Goal: Transaction & Acquisition: Purchase product/service

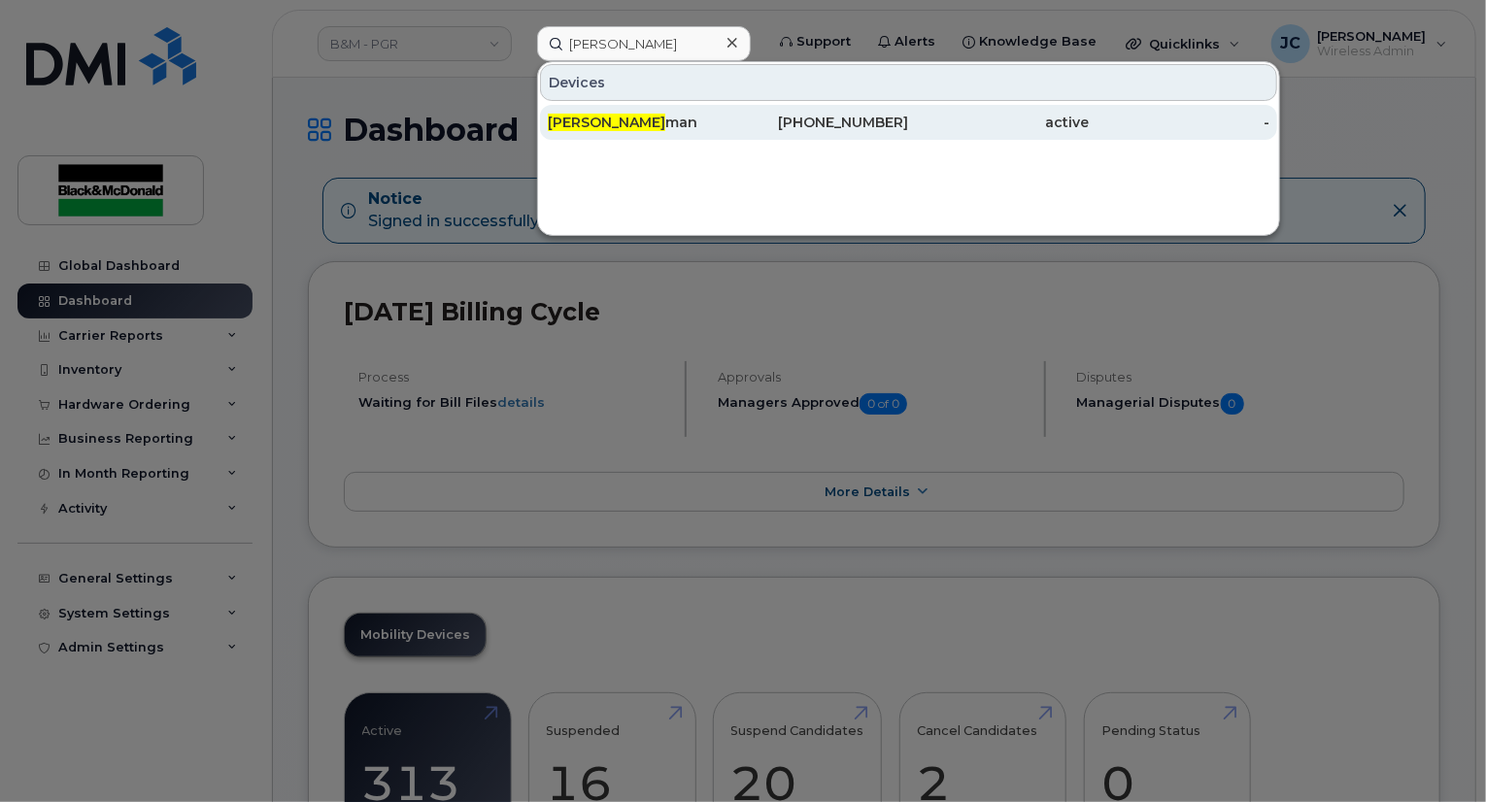
type input "[PERSON_NAME]"
click at [849, 128] on div "416-529-1043" at bounding box center [819, 122] width 181 height 19
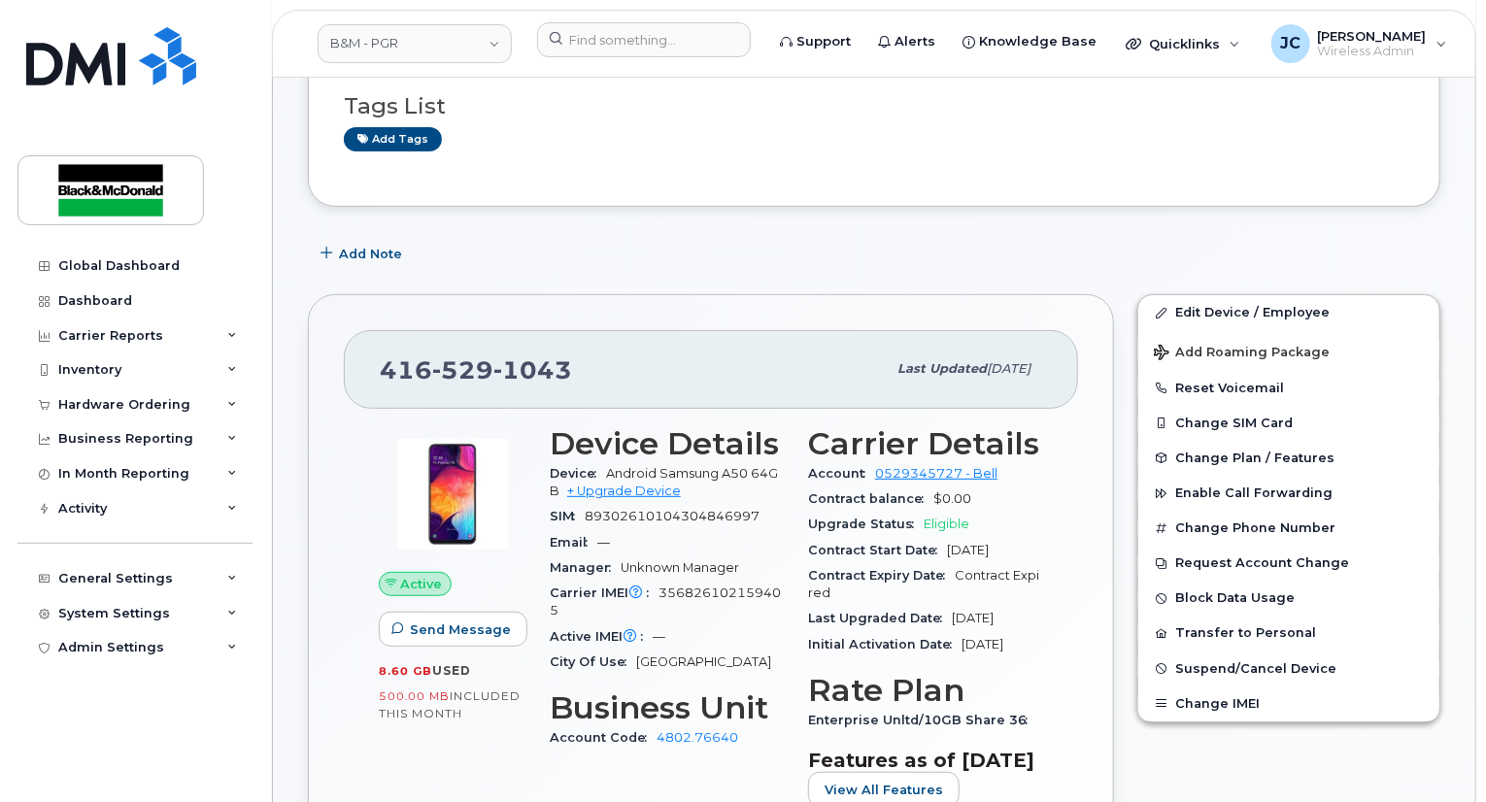
scroll to position [291, 0]
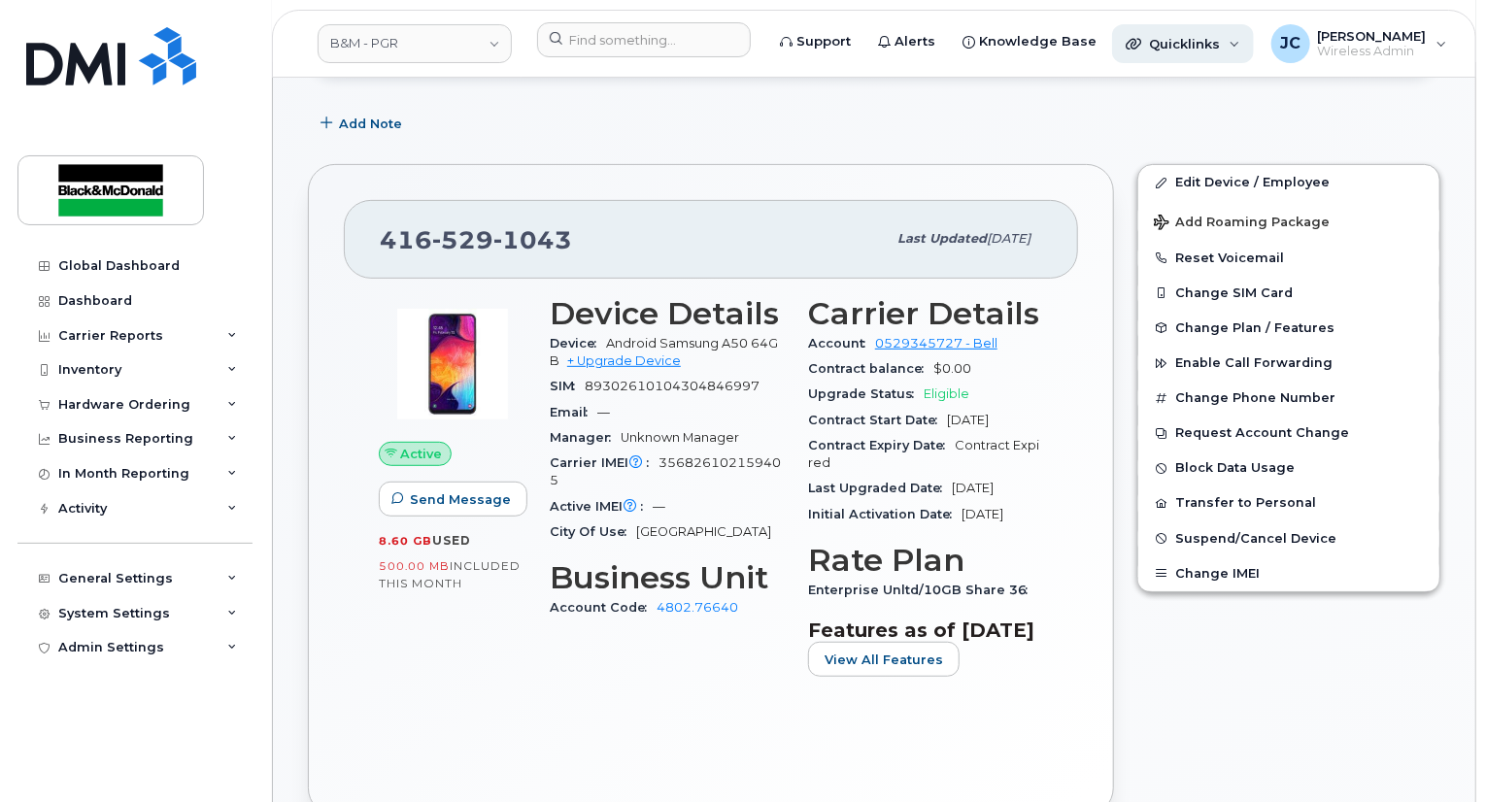
click at [1173, 47] on span "Quicklinks" at bounding box center [1184, 44] width 71 height 16
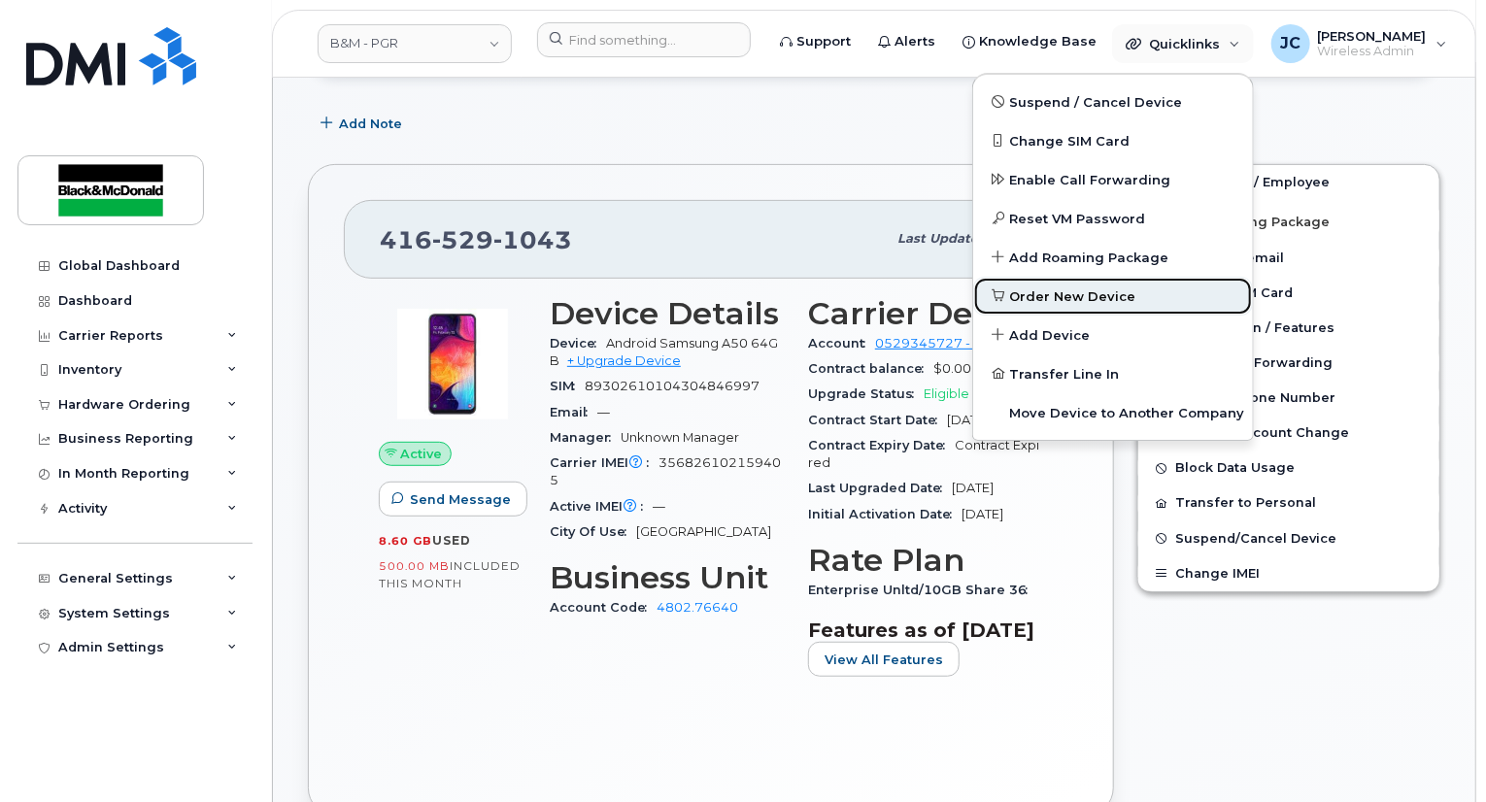
click at [1053, 304] on span "Order New Device" at bounding box center [1073, 297] width 126 height 19
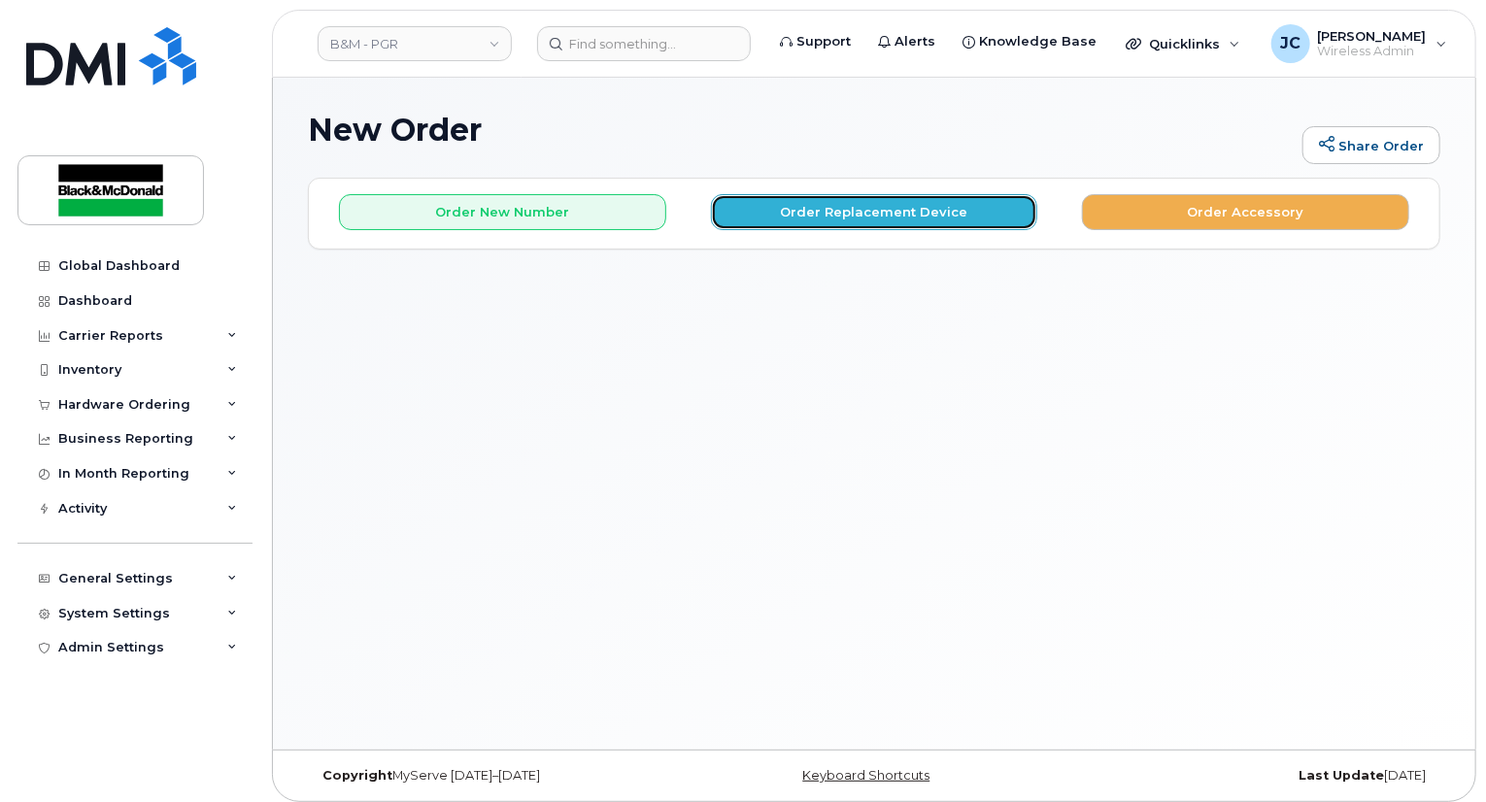
click at [820, 218] on button "Order Replacement Device" at bounding box center [874, 212] width 327 height 36
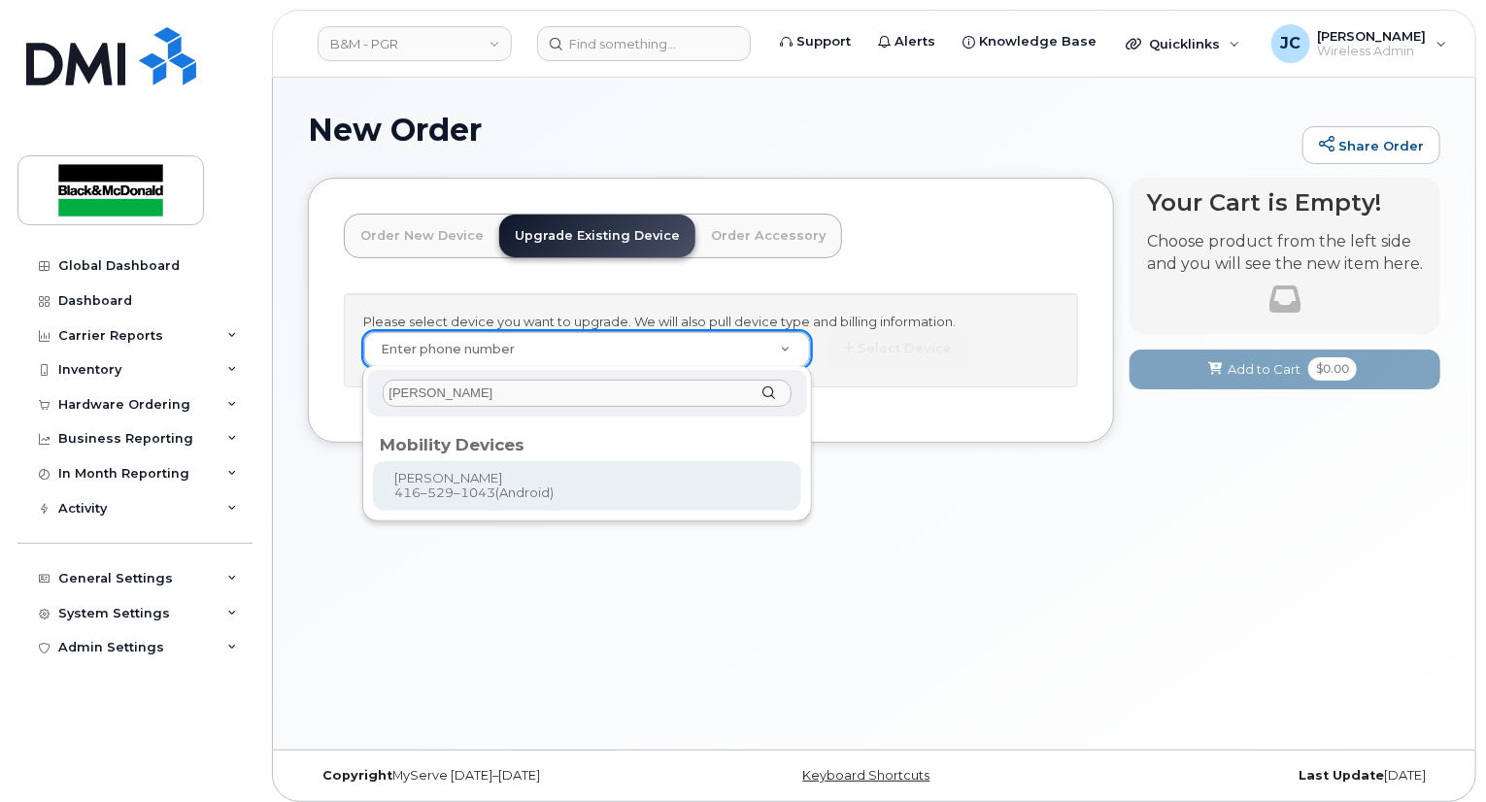
type input "[PERSON_NAME]"
type input "401551"
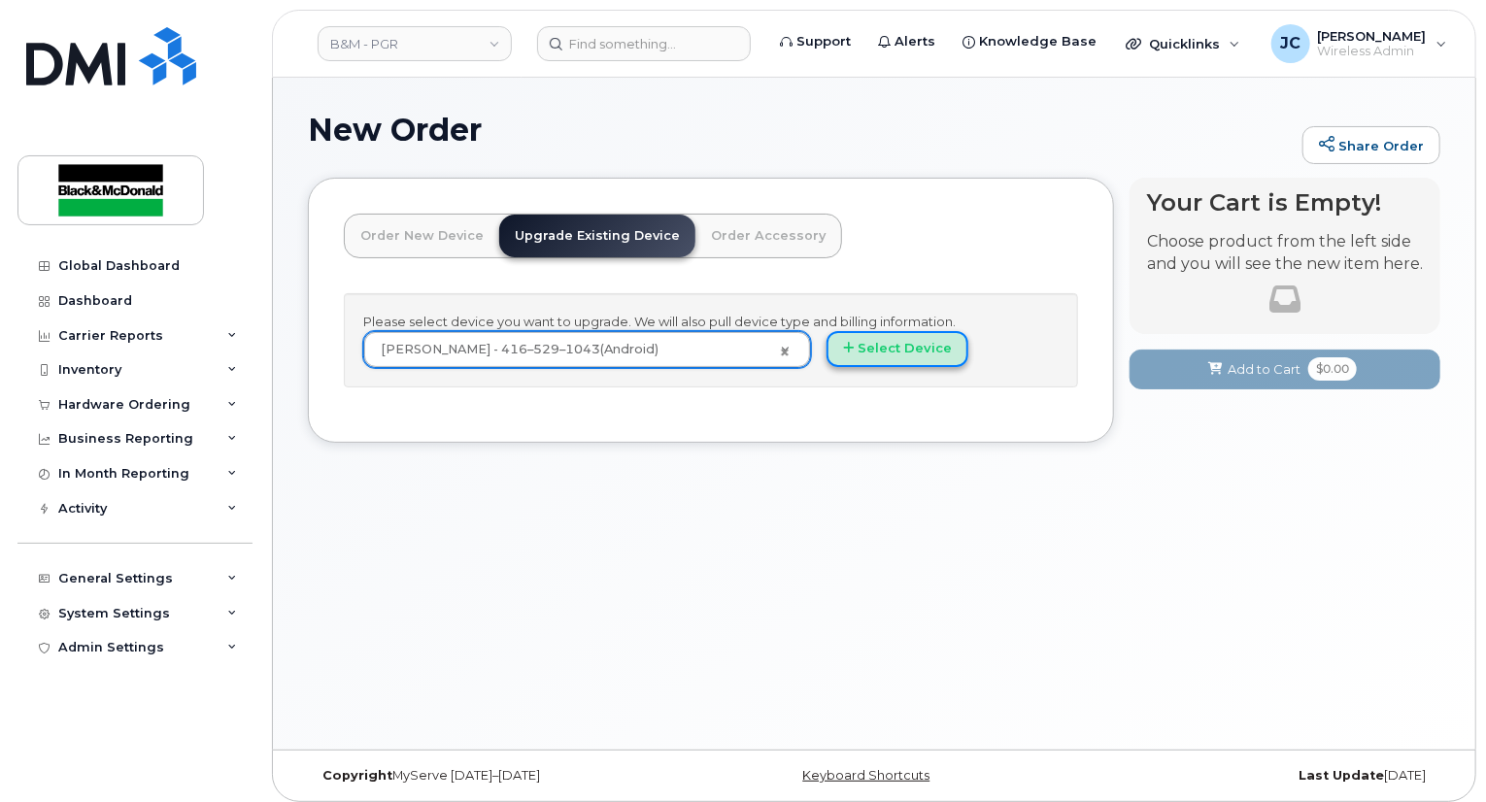
click at [905, 352] on button "Select Device" at bounding box center [898, 349] width 142 height 36
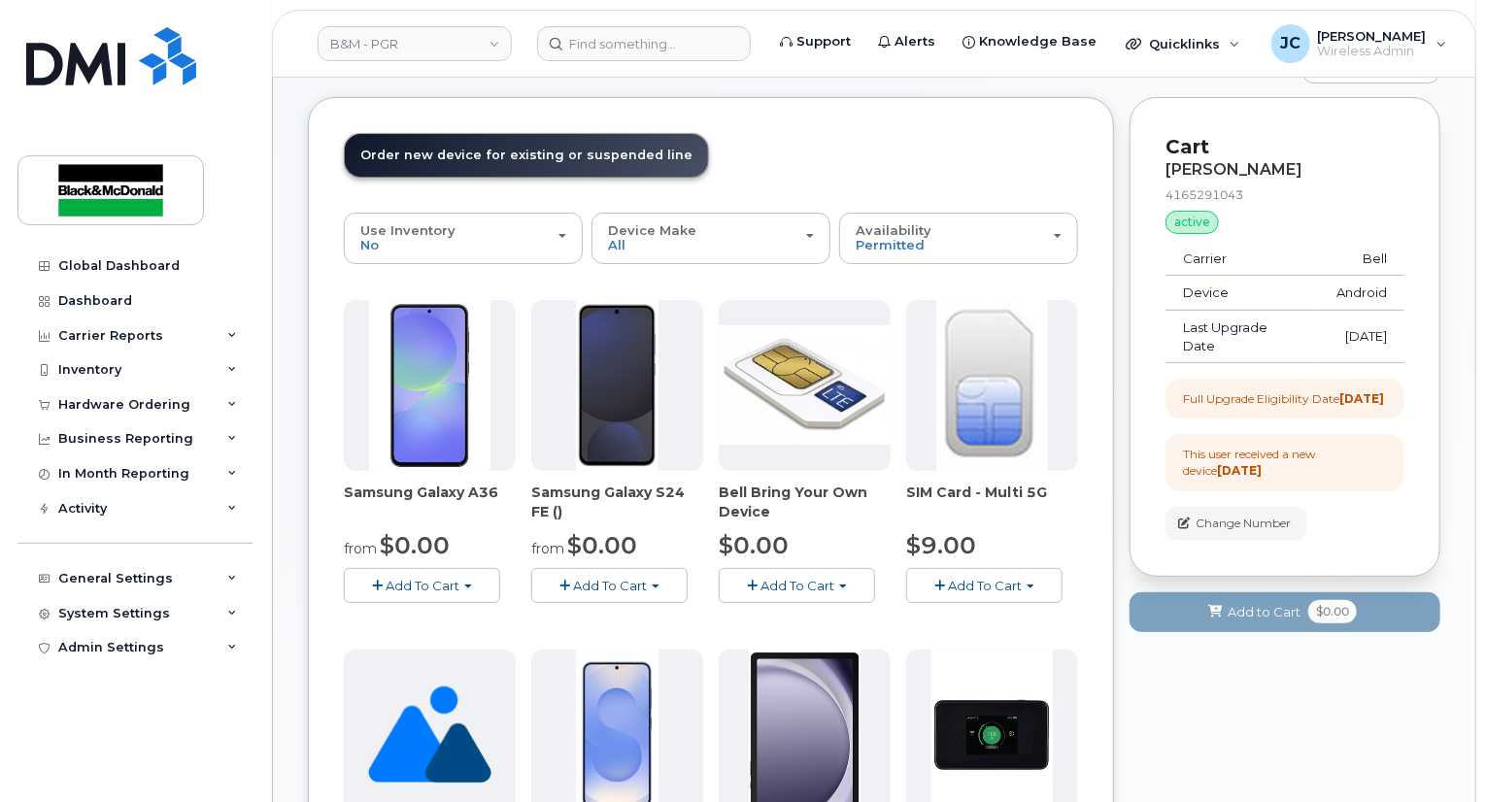
scroll to position [194, 0]
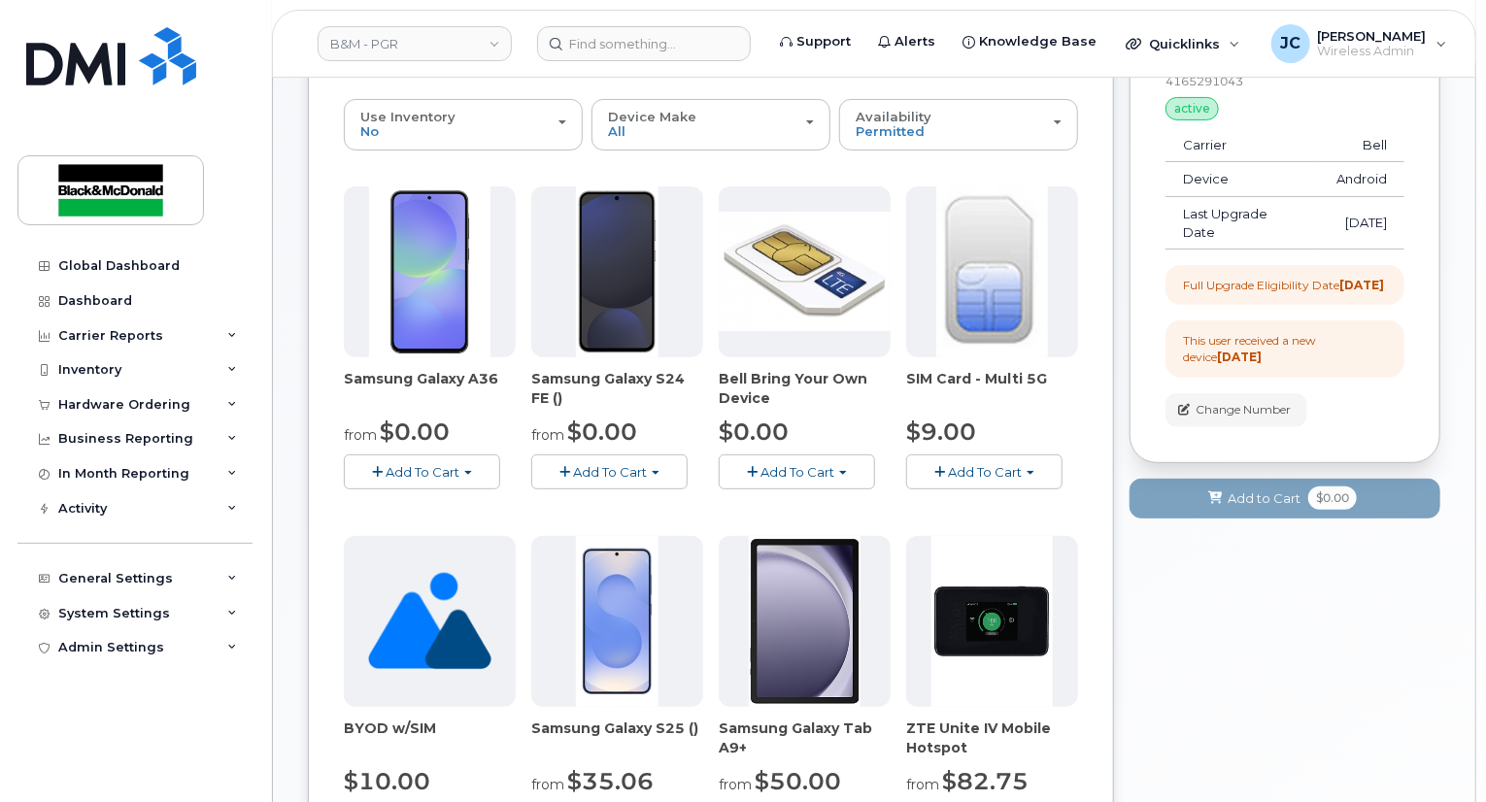
click at [664, 472] on button "Add To Cart" at bounding box center [609, 472] width 156 height 34
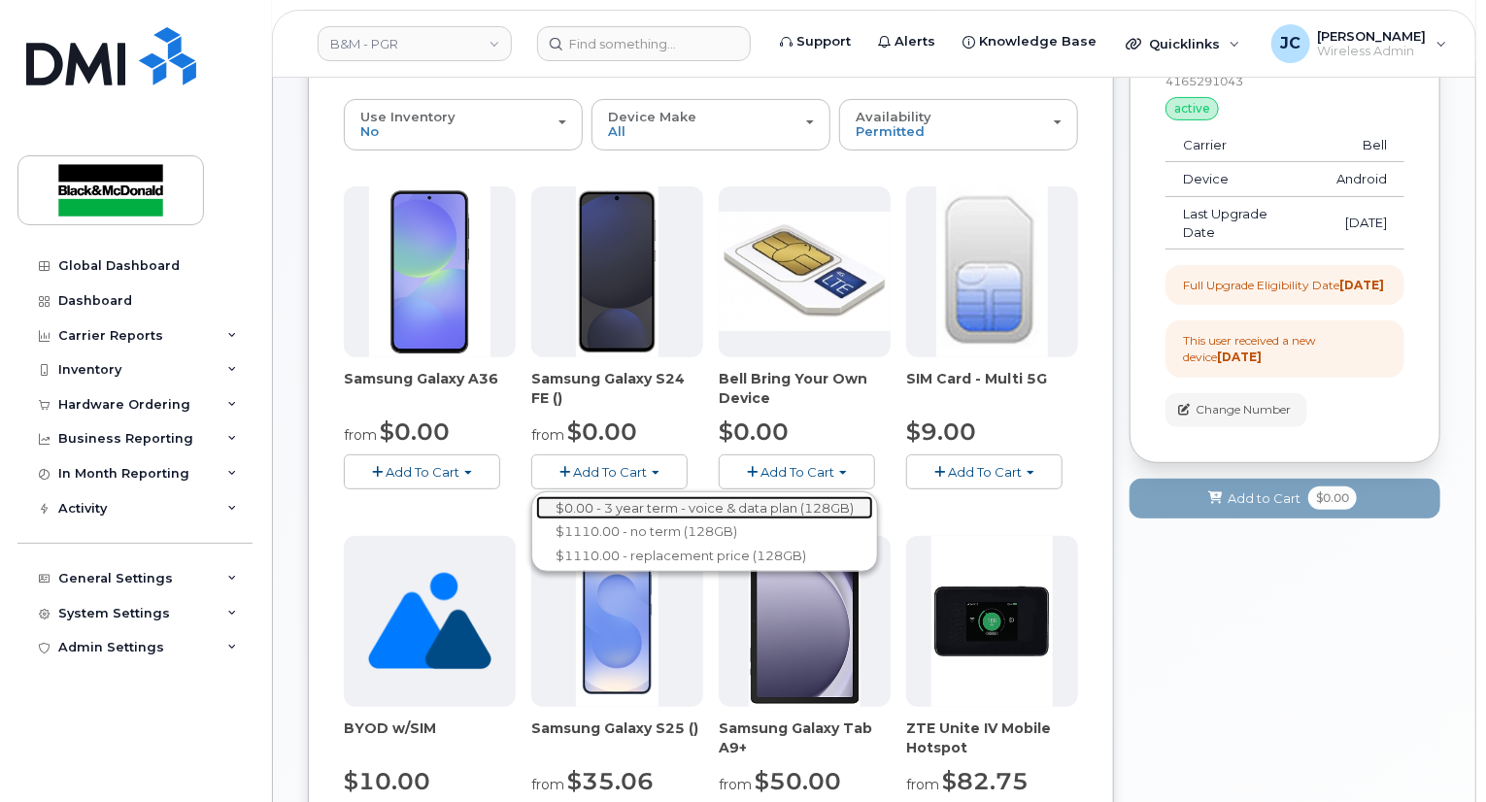
click at [742, 510] on link "$0.00 - 3 year term - voice & data plan (128GB)" at bounding box center [704, 508] width 337 height 24
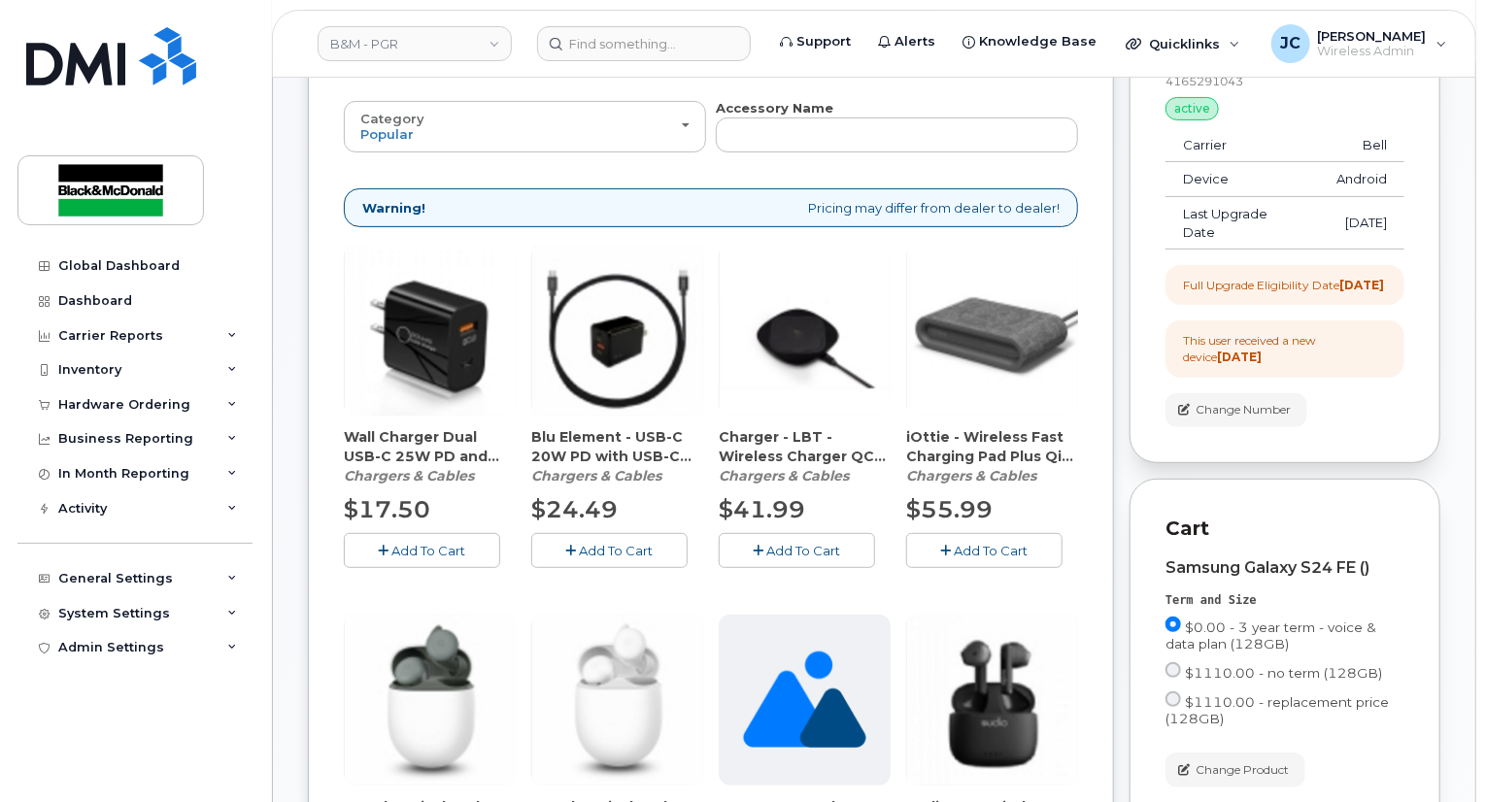
click at [451, 549] on span "Add To Cart" at bounding box center [429, 551] width 74 height 16
click at [418, 553] on icon "button" at bounding box center [422, 551] width 11 height 13
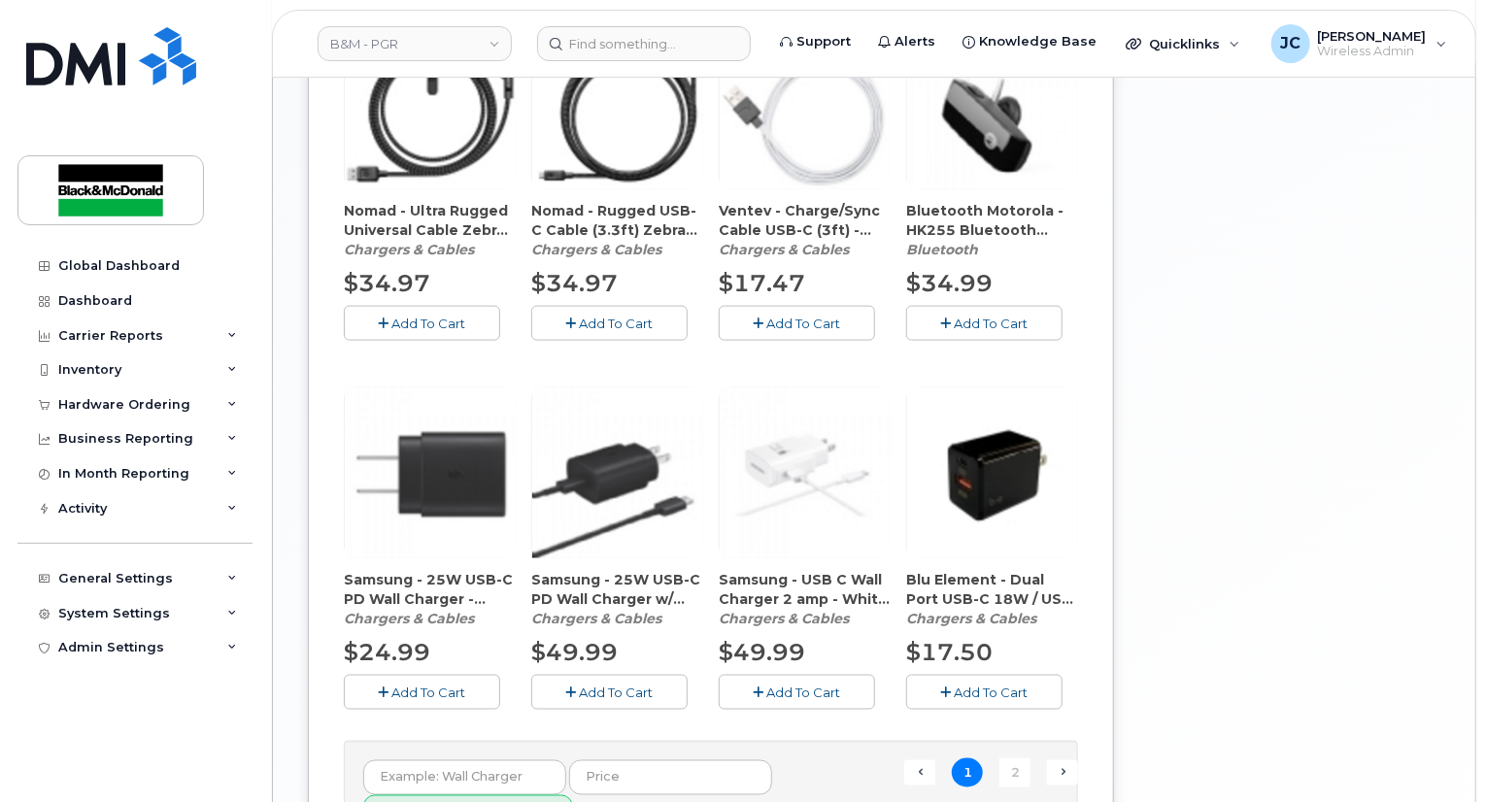
scroll to position [1166, 0]
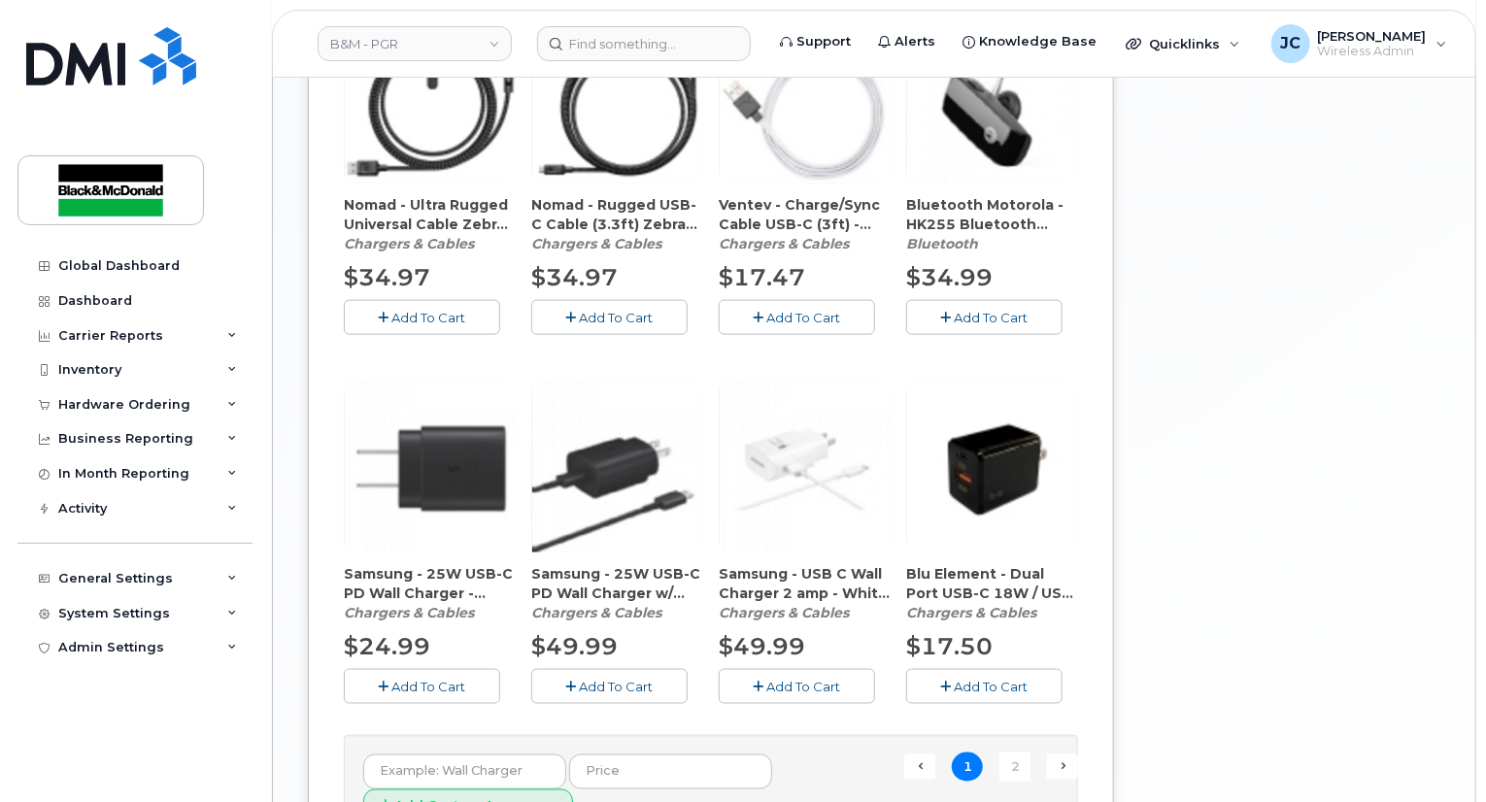
click at [432, 688] on span "Add To Cart" at bounding box center [429, 687] width 74 height 16
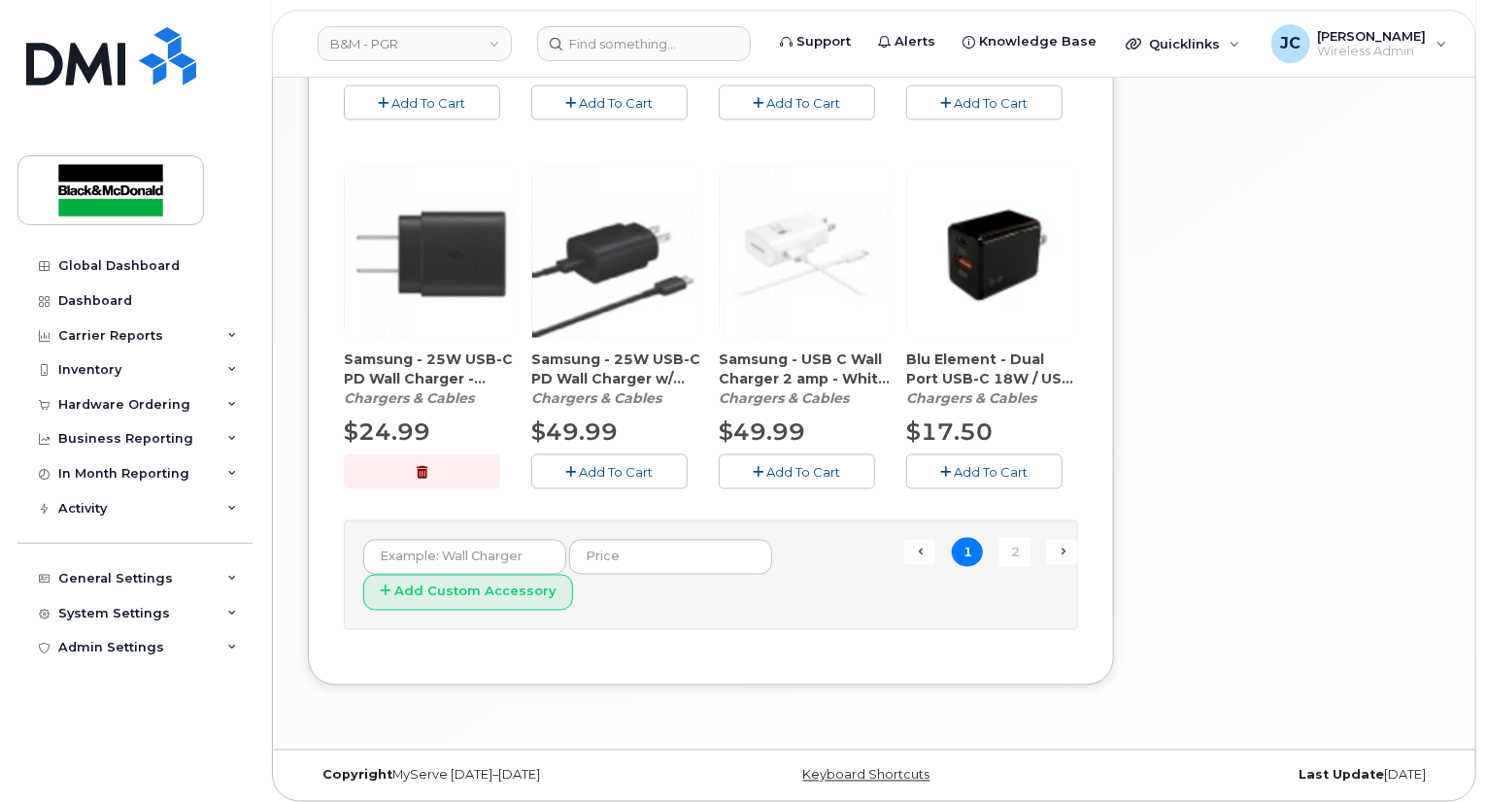
scroll to position [1386, 0]
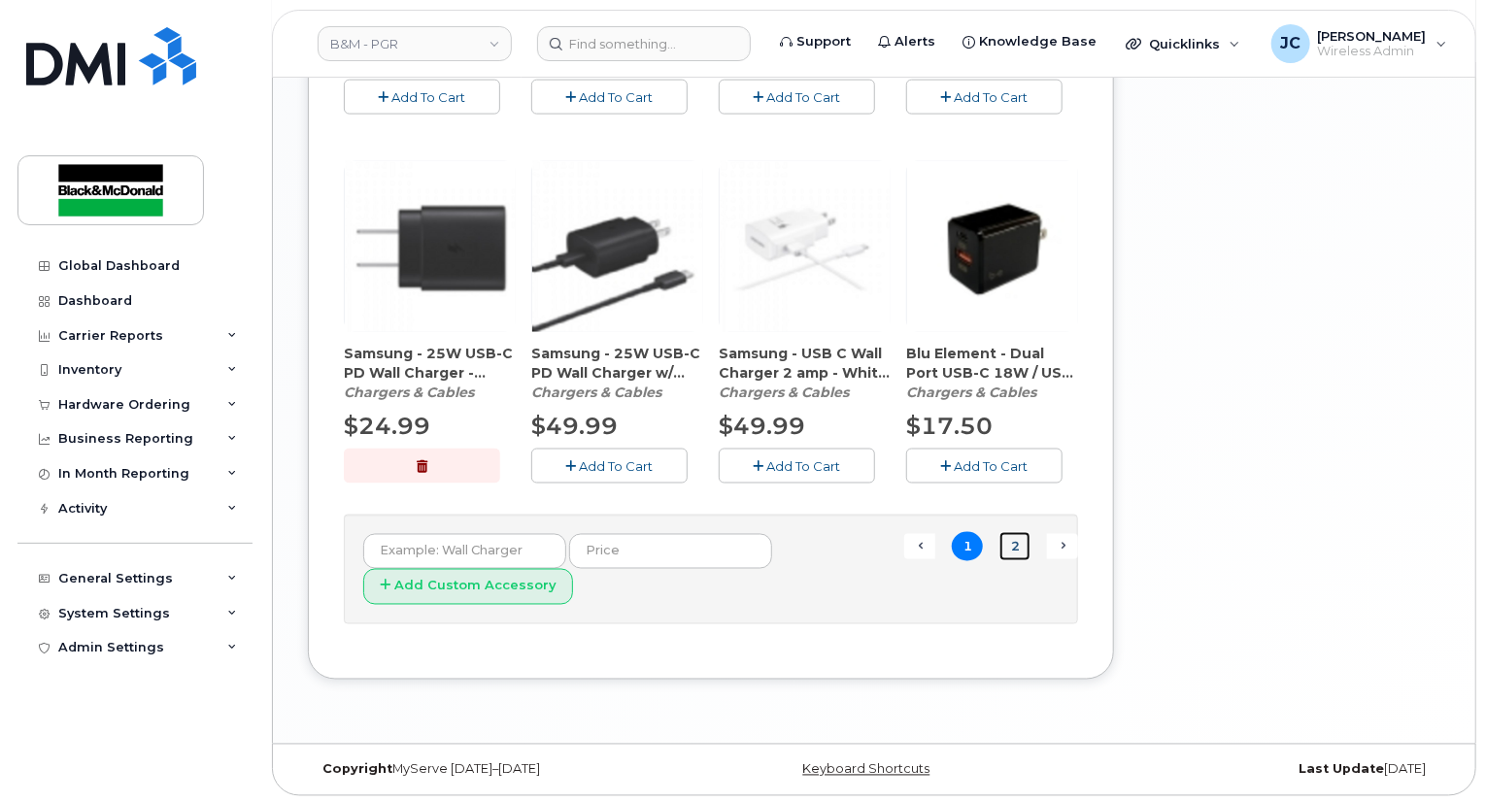
click at [1012, 552] on link "2" at bounding box center [1015, 547] width 31 height 30
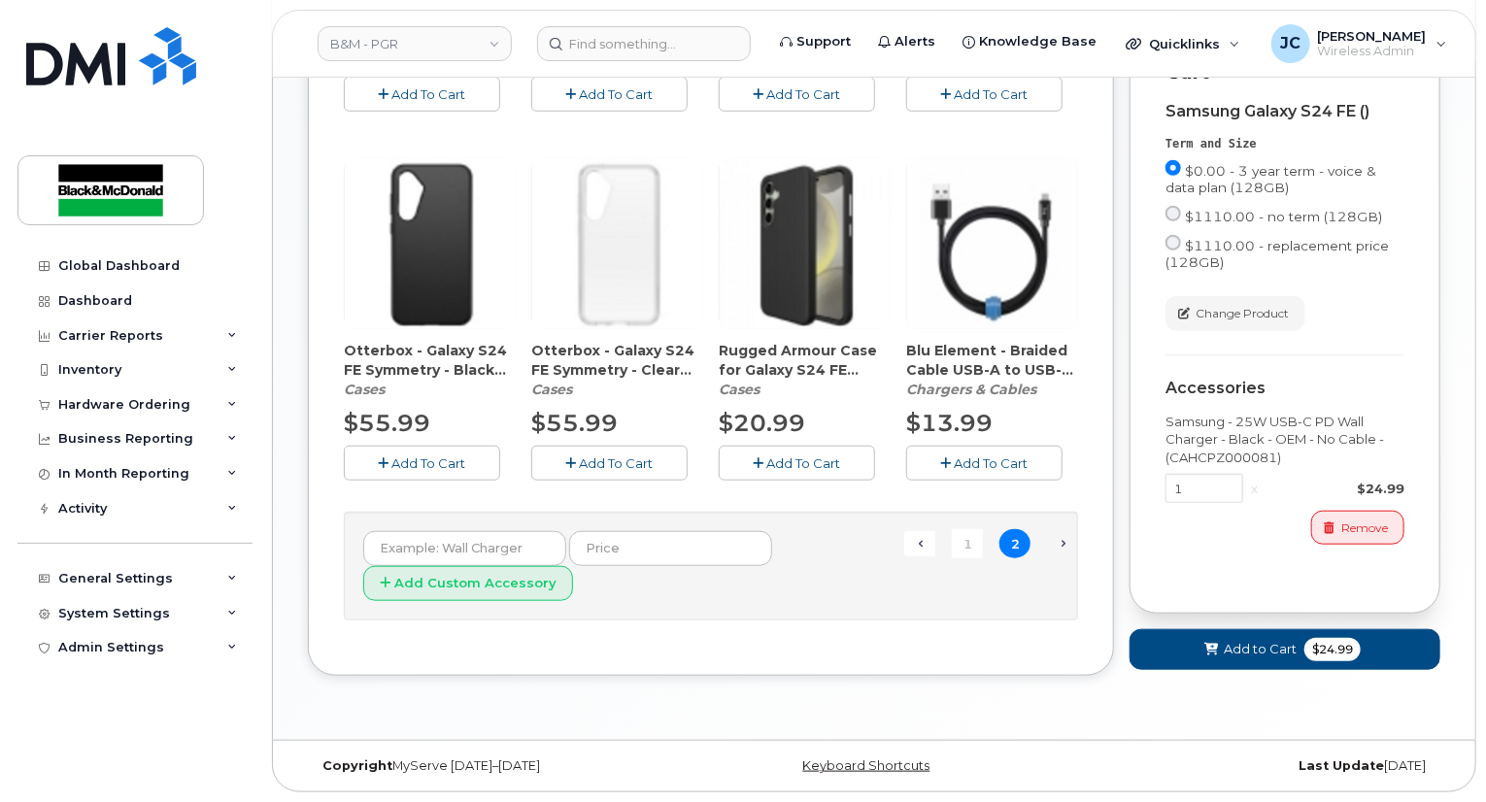
click at [1072, 531] on span "Next →" at bounding box center [1062, 543] width 31 height 25
click at [972, 529] on link "1" at bounding box center [967, 544] width 31 height 30
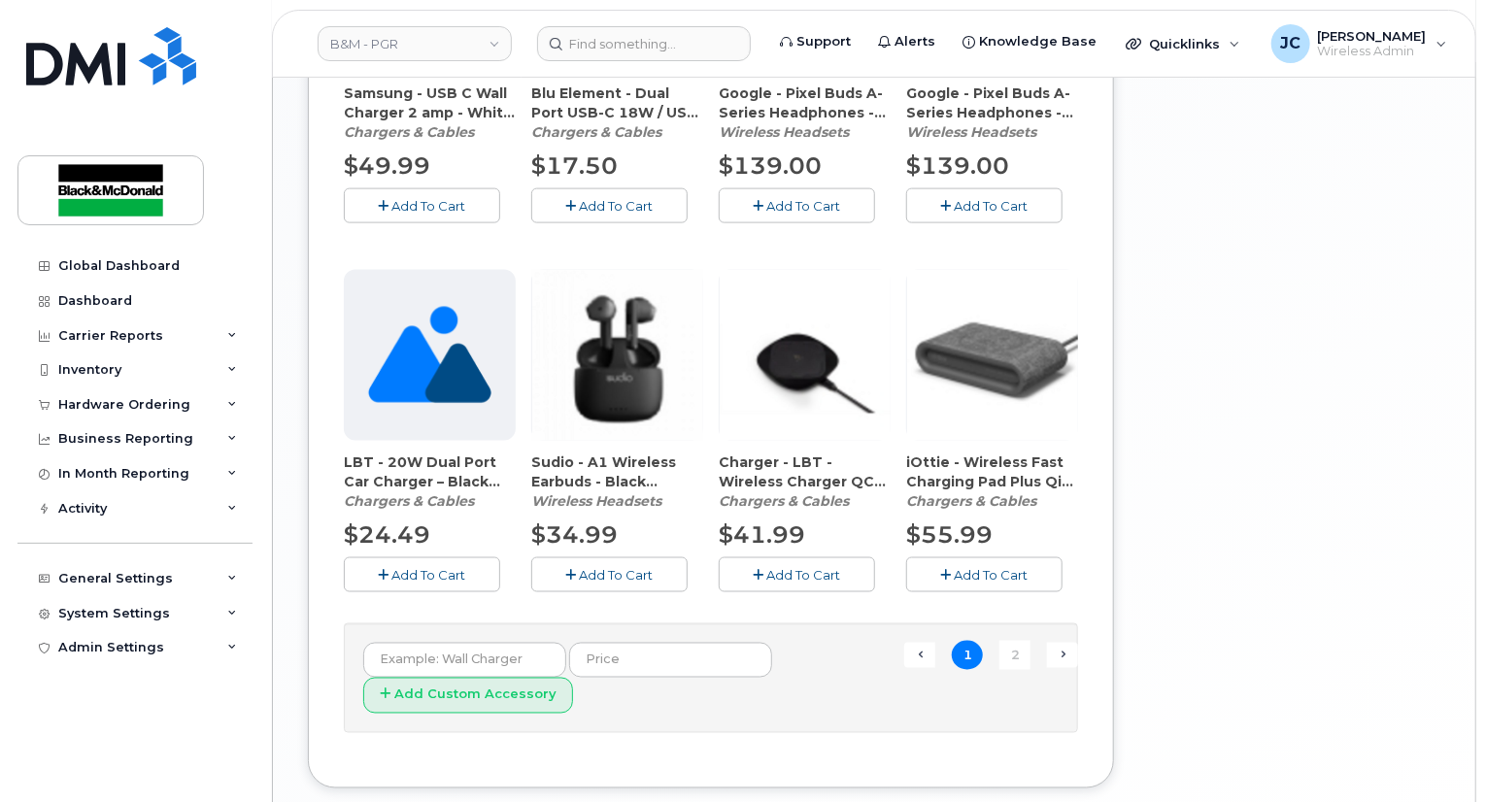
scroll to position [1386, 0]
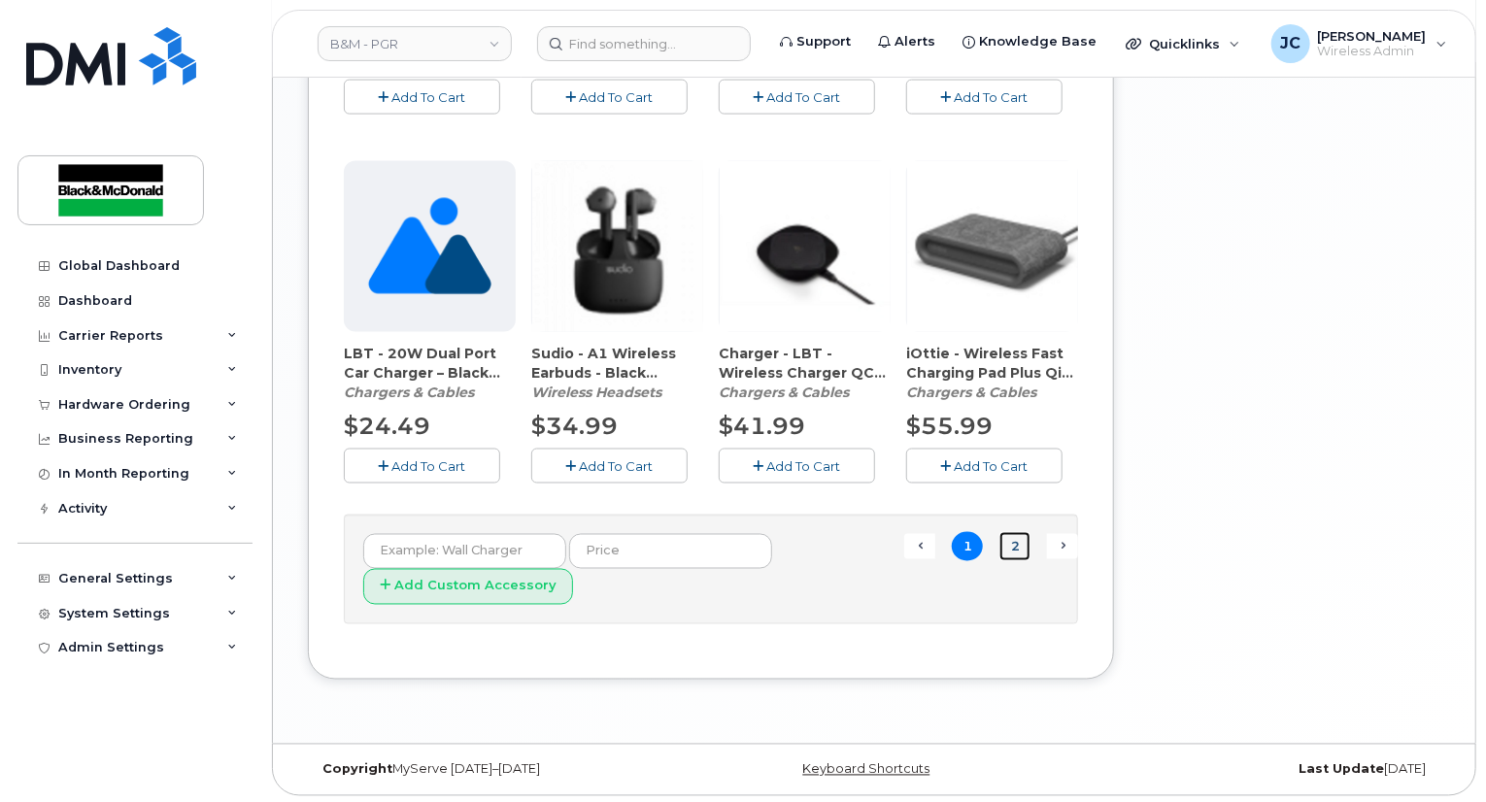
click at [1009, 542] on link "2" at bounding box center [1015, 547] width 31 height 30
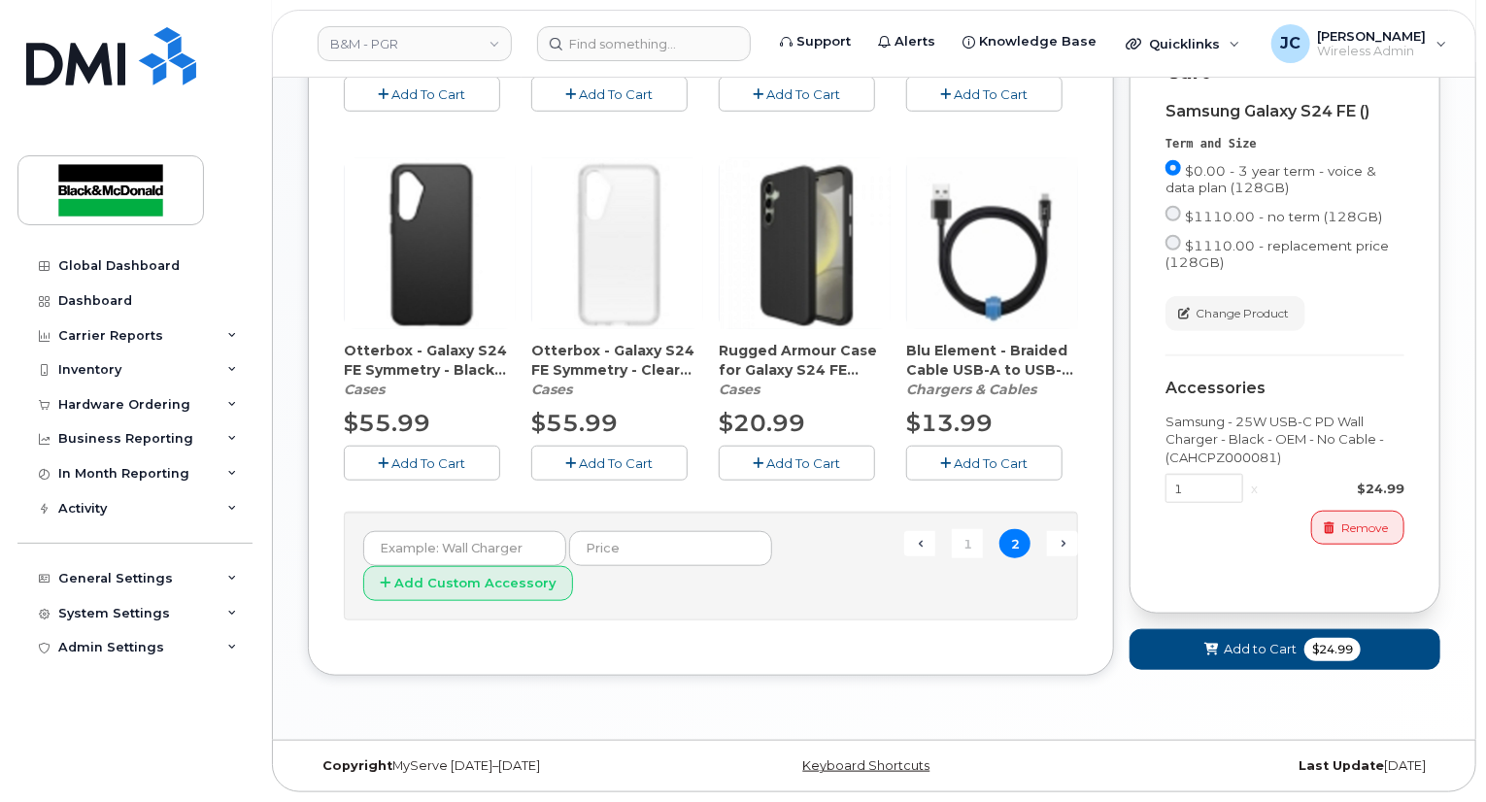
click at [432, 456] on span "Add To Cart" at bounding box center [429, 464] width 74 height 16
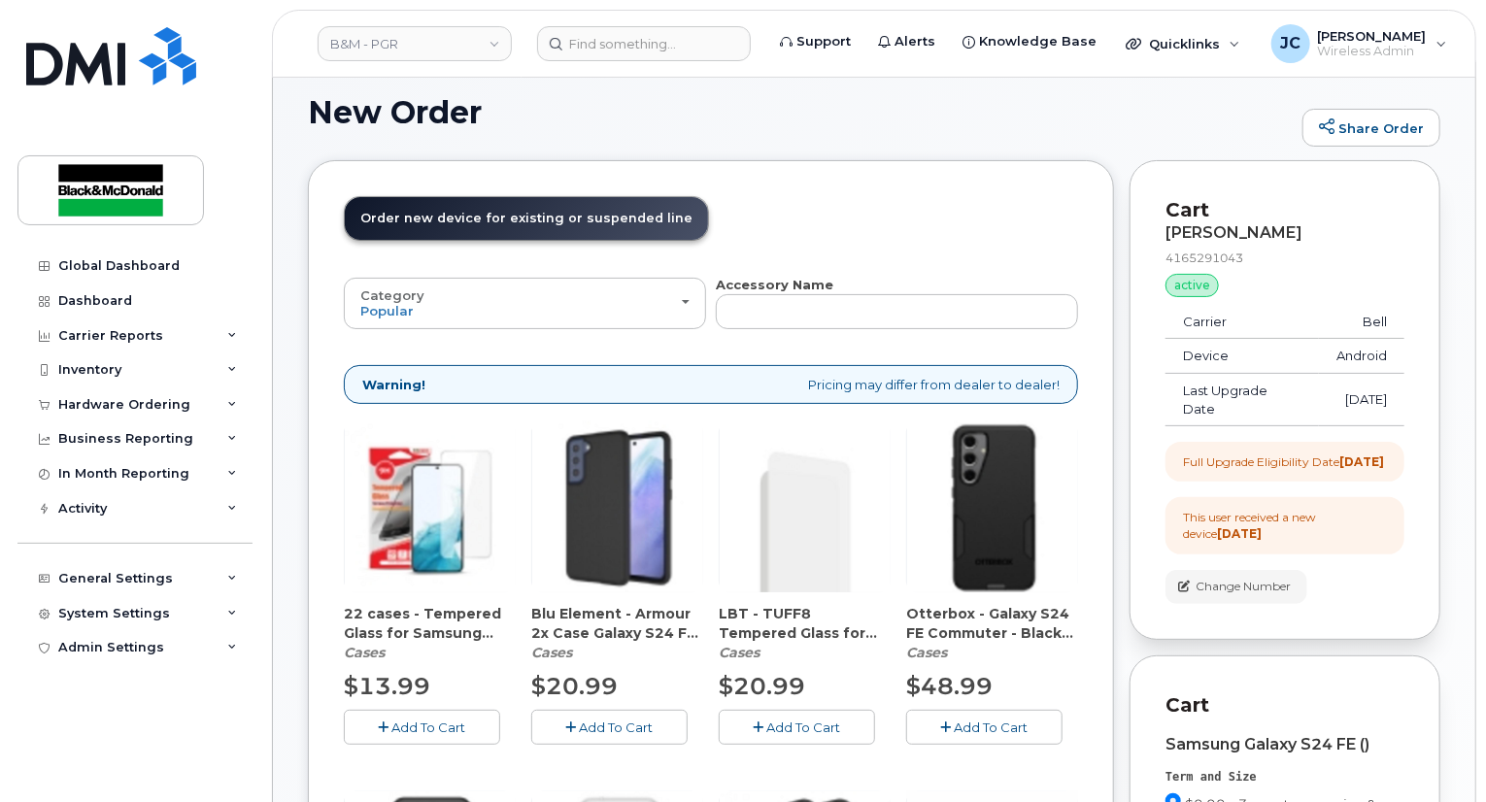
scroll to position [0, 0]
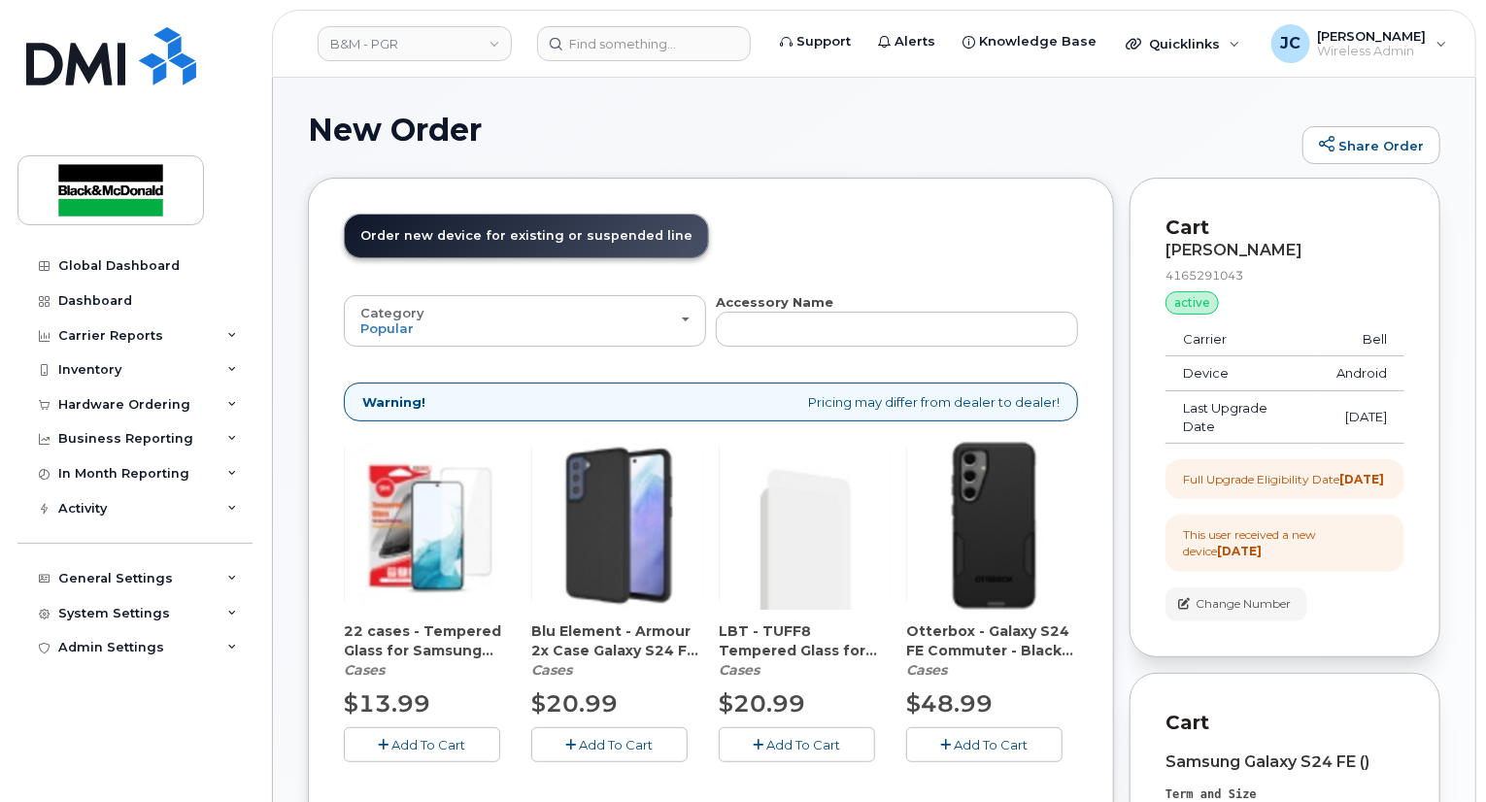
click at [412, 741] on span "Add To Cart" at bounding box center [429, 745] width 74 height 16
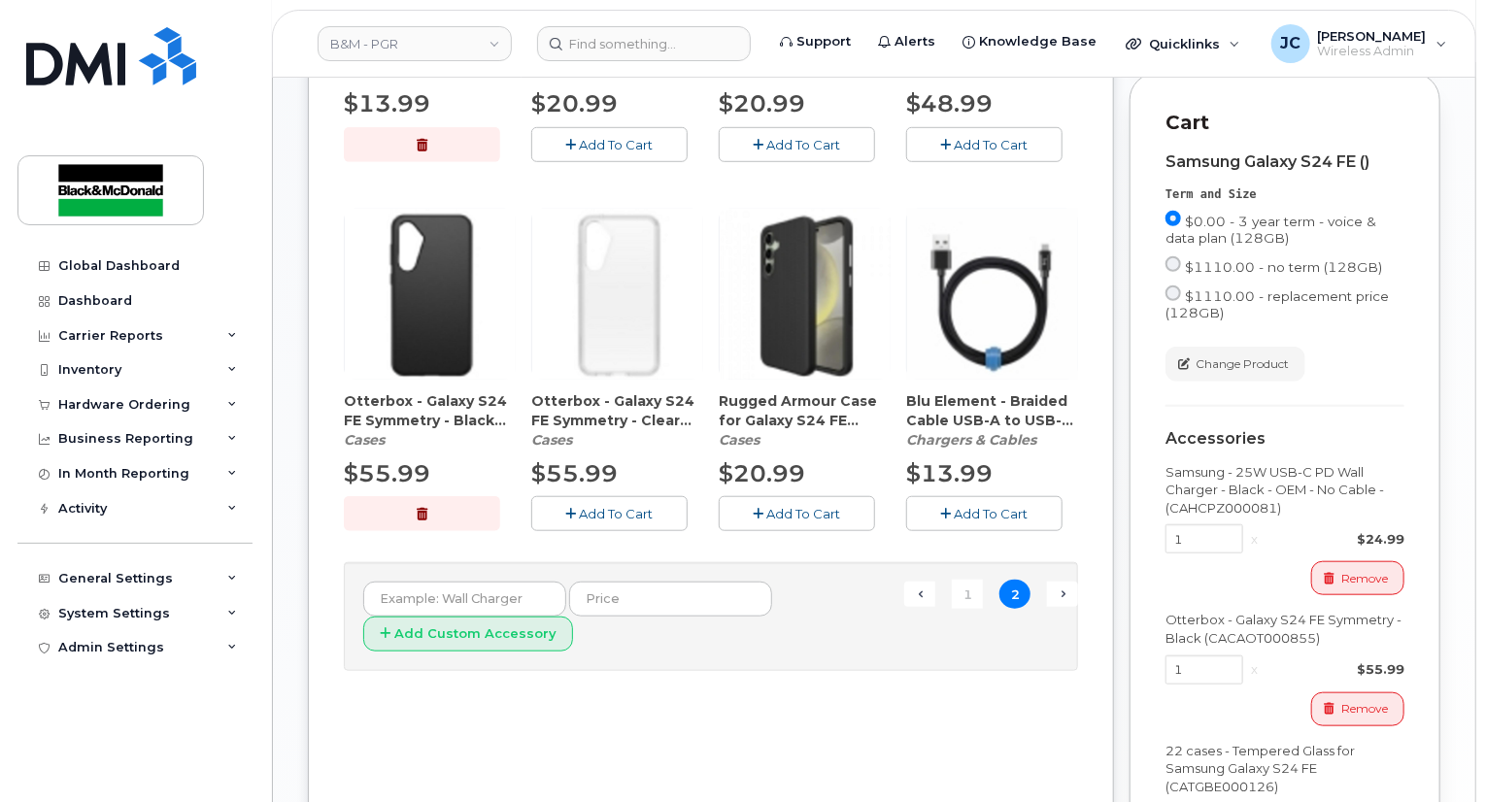
scroll to position [874, 0]
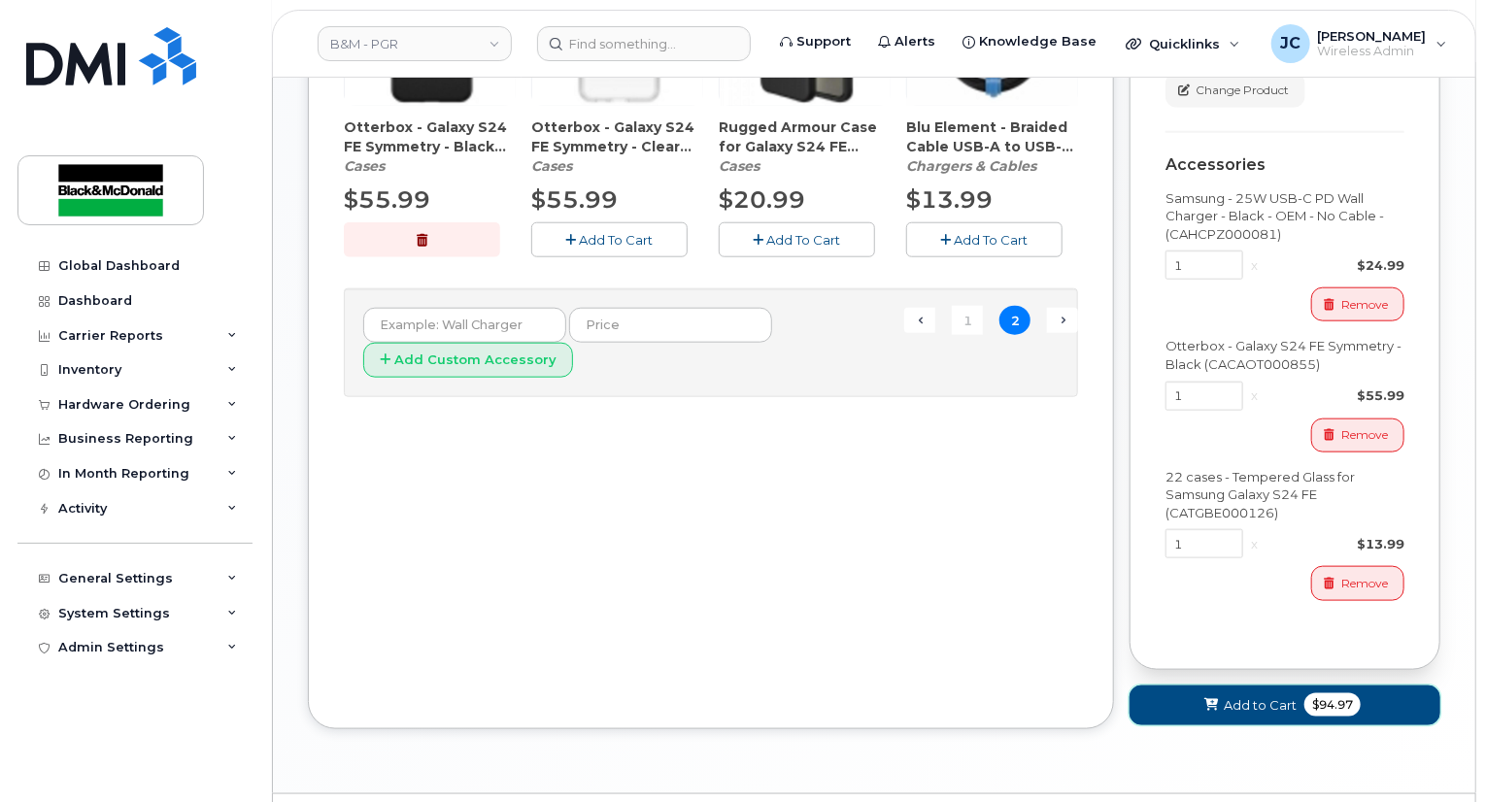
click at [1274, 715] on span "Add to Cart" at bounding box center [1260, 705] width 73 height 18
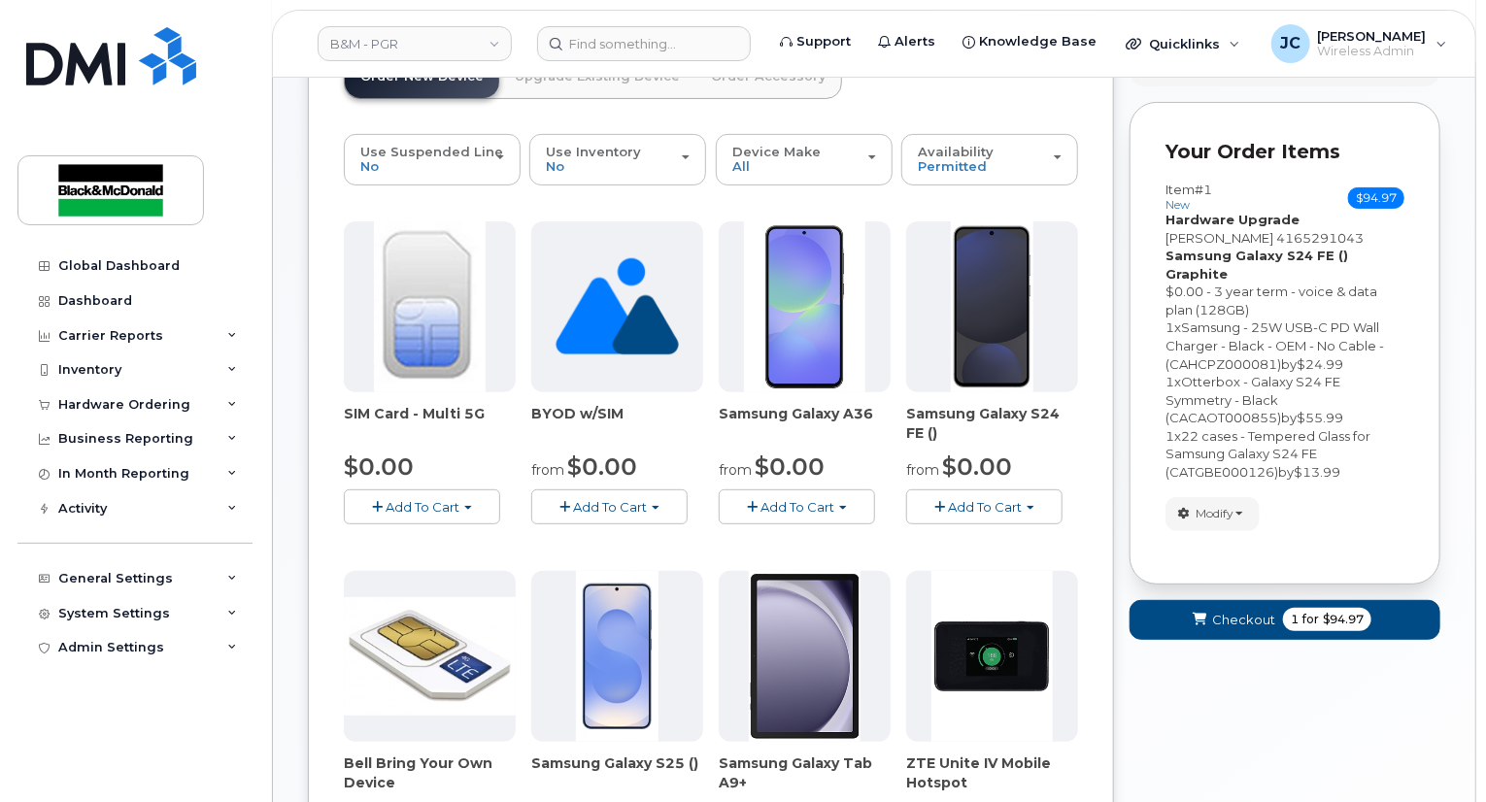
scroll to position [0, 0]
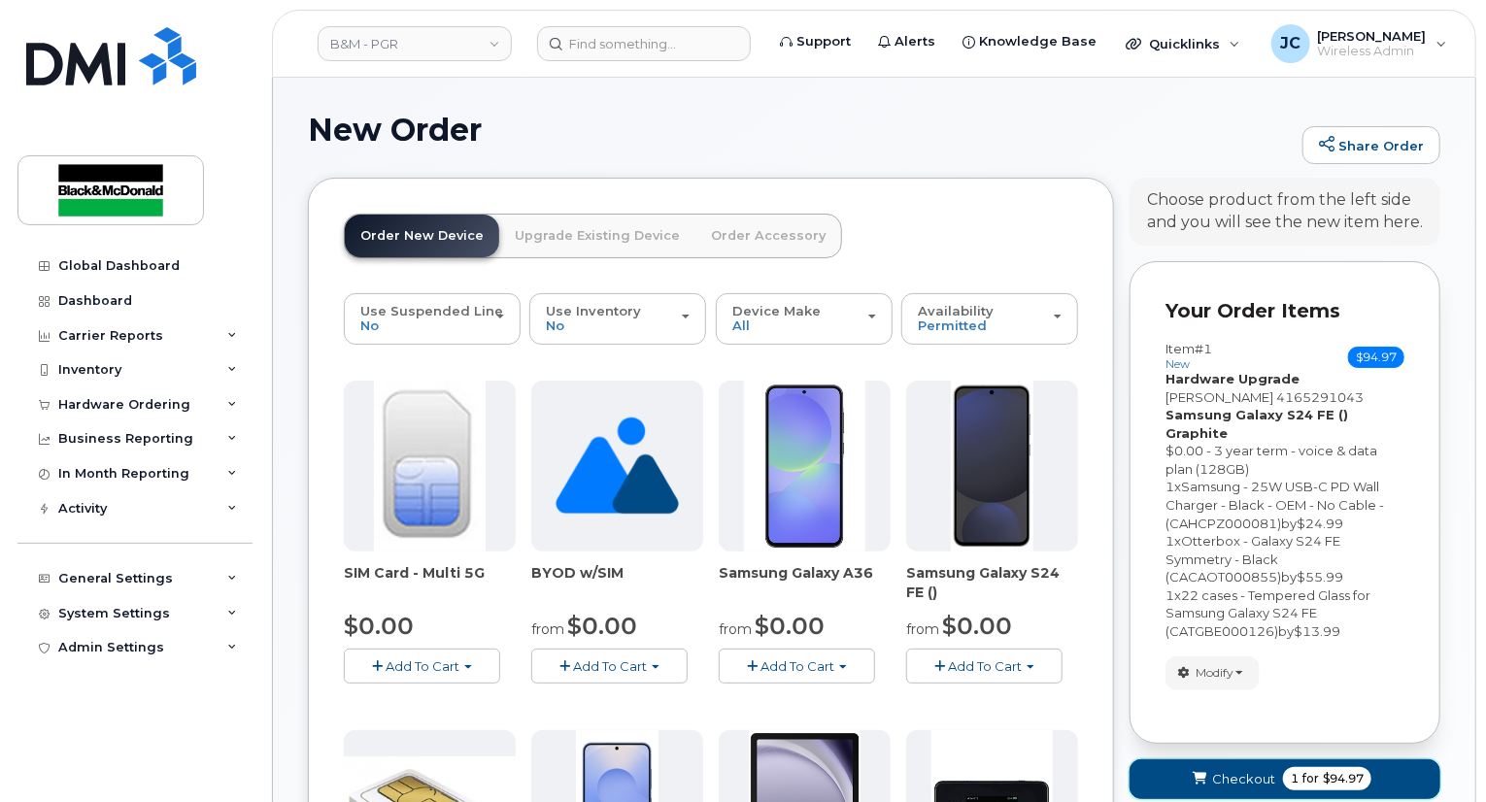
click at [1233, 770] on span "Checkout" at bounding box center [1243, 779] width 63 height 18
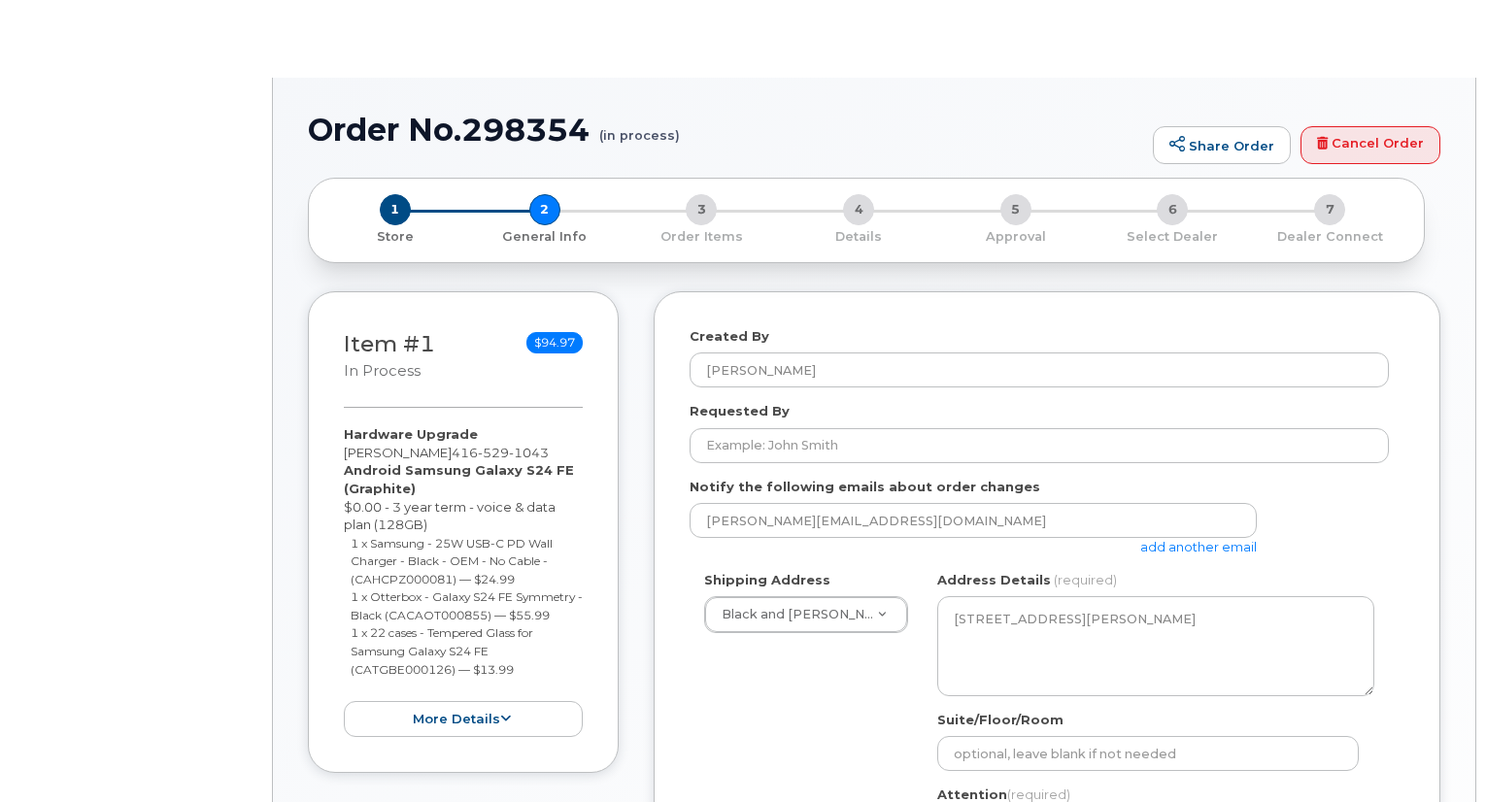
select select
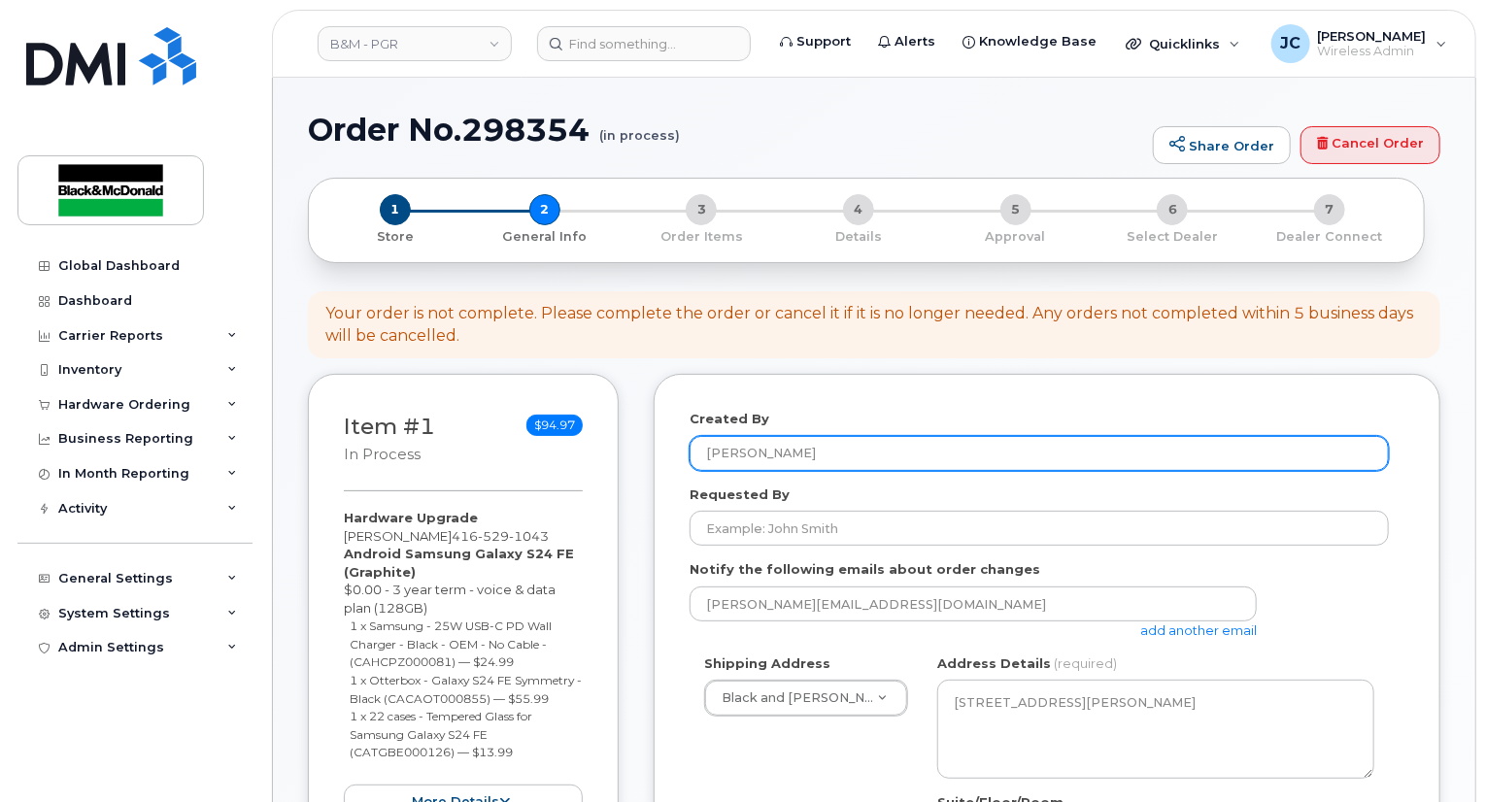
scroll to position [291, 0]
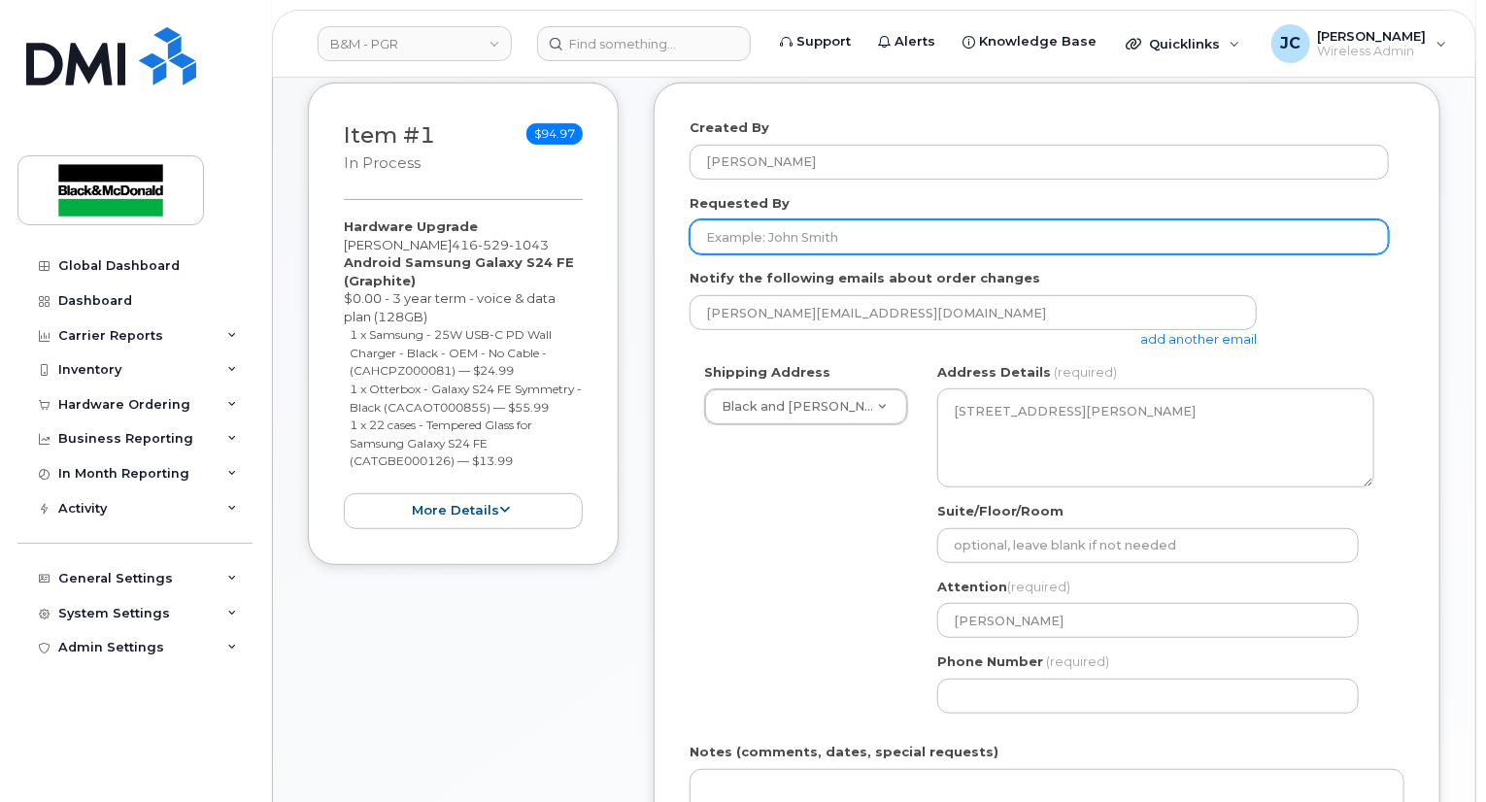
click at [843, 242] on input "Requested By" at bounding box center [1039, 237] width 699 height 35
type input "upgrade"
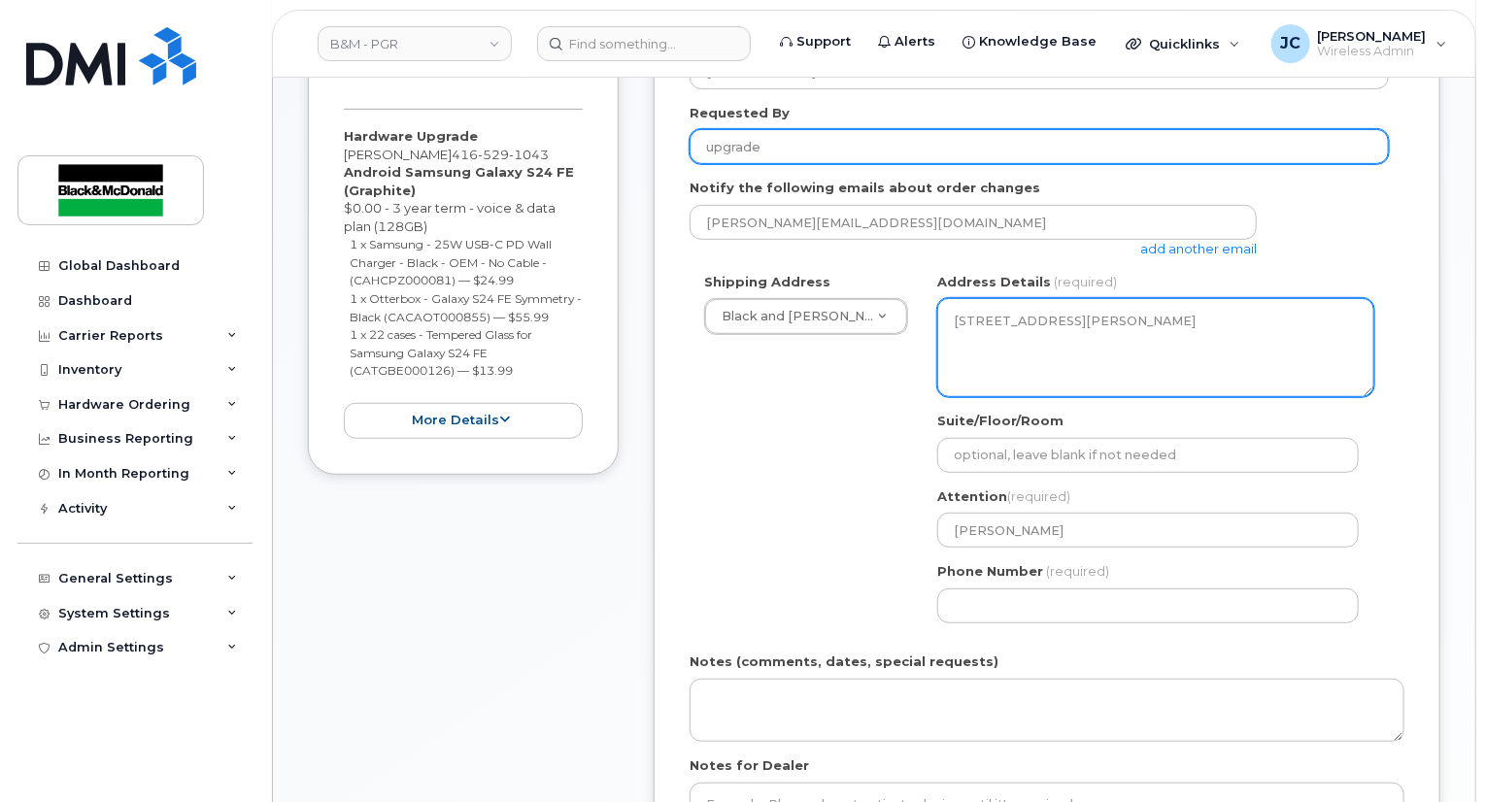
scroll to position [486, 0]
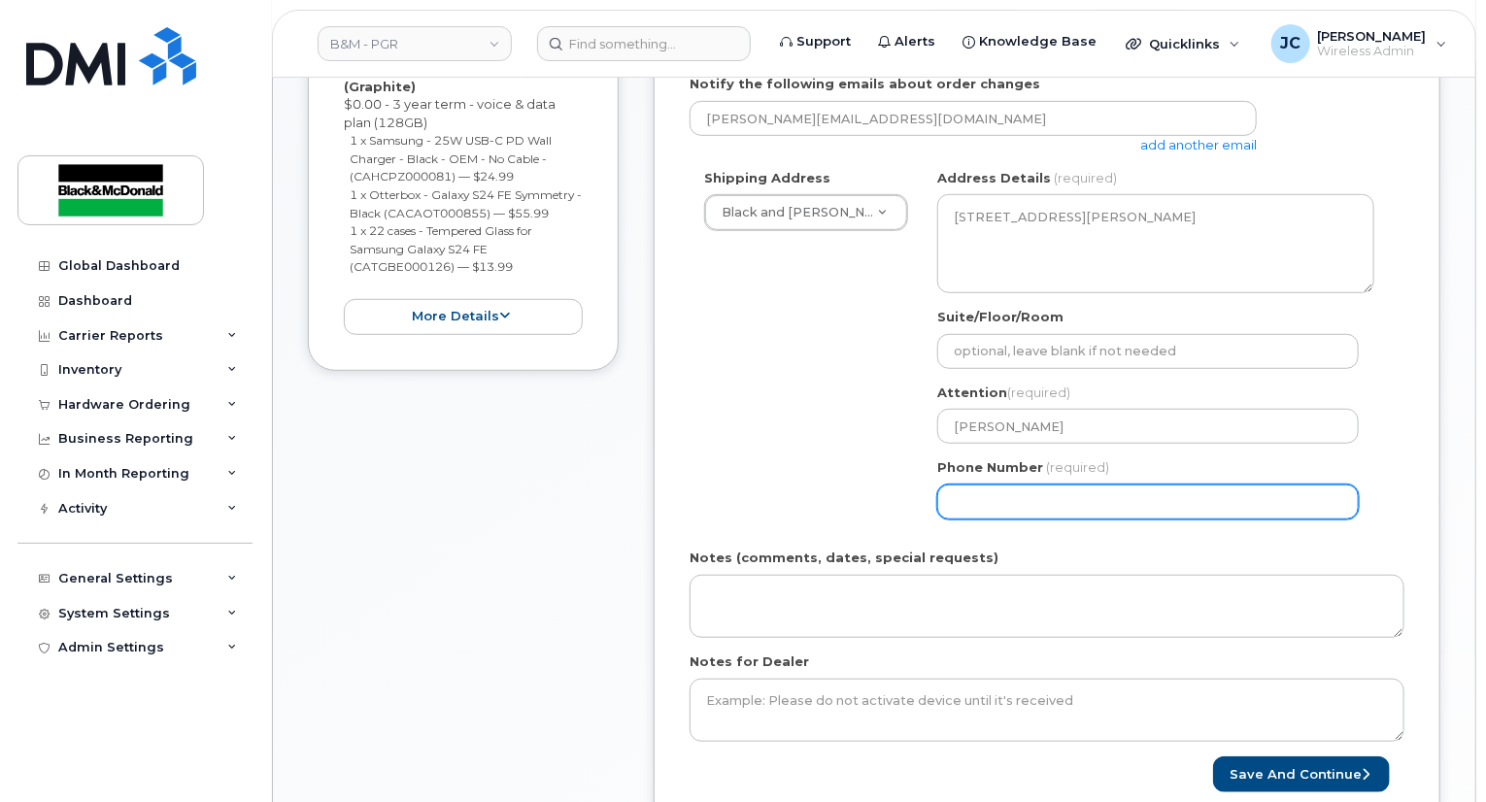
click at [1054, 509] on input "Phone Number" at bounding box center [1148, 502] width 422 height 35
select select
type input "905621313"
select select
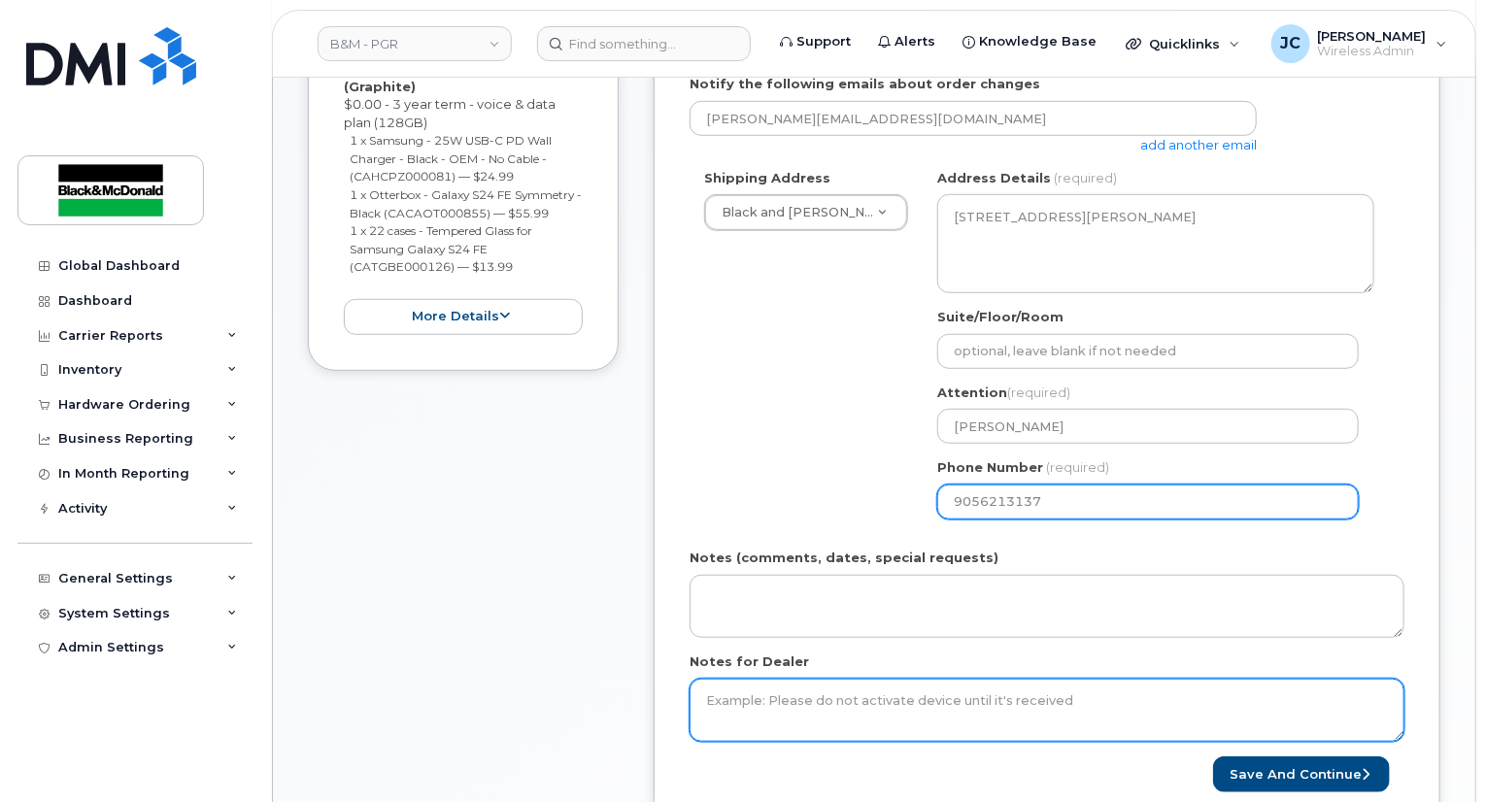
type input "9056213137"
click at [767, 708] on textarea "Notes for Dealer" at bounding box center [1047, 711] width 715 height 64
click at [750, 686] on textarea "Notes for Dealer" at bounding box center [1047, 711] width 715 height 64
type textarea "No New sim needed. User will use Sim from old phone"
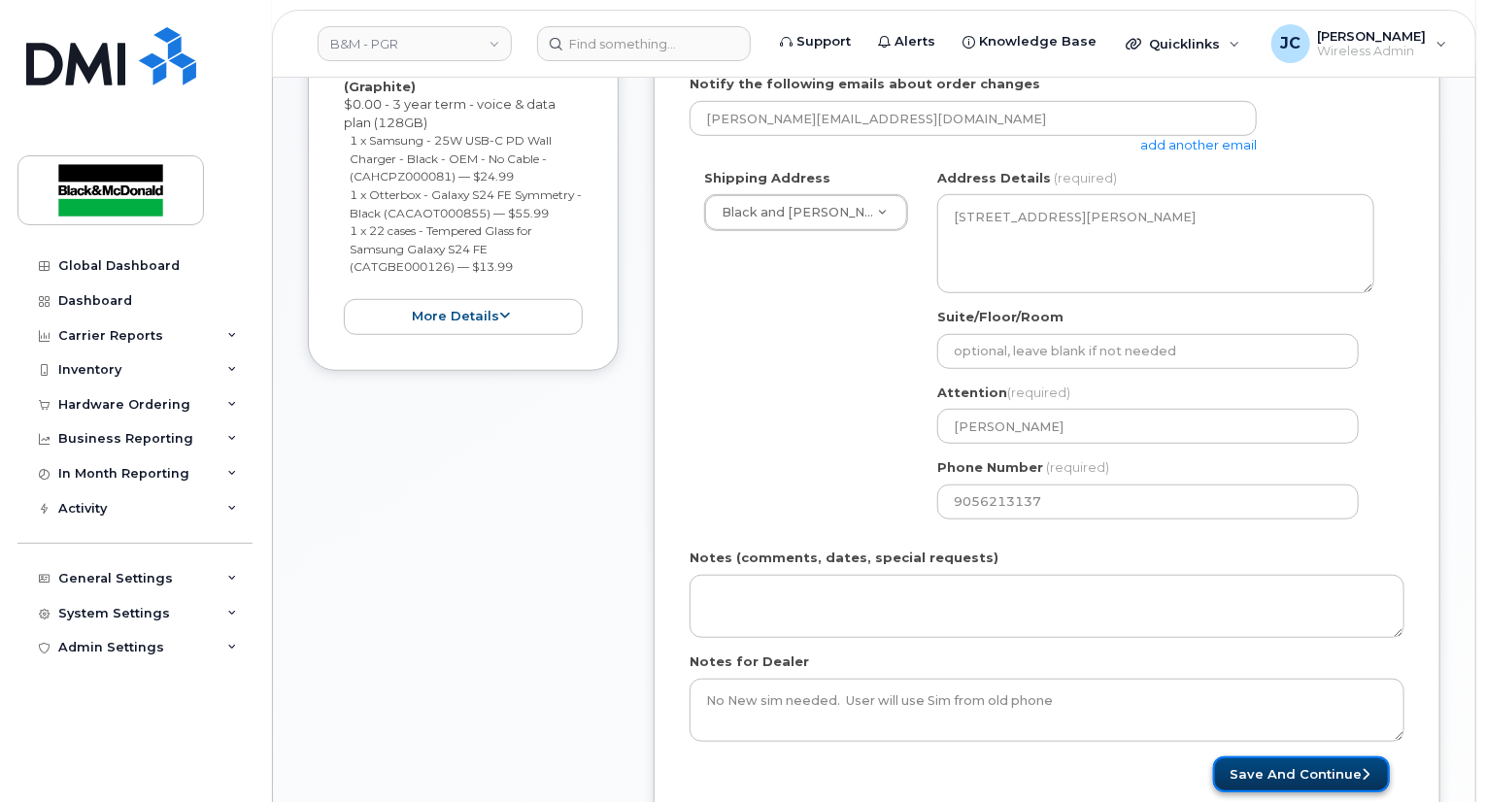
click at [1298, 768] on button "Save and Continue" at bounding box center [1301, 775] width 177 height 36
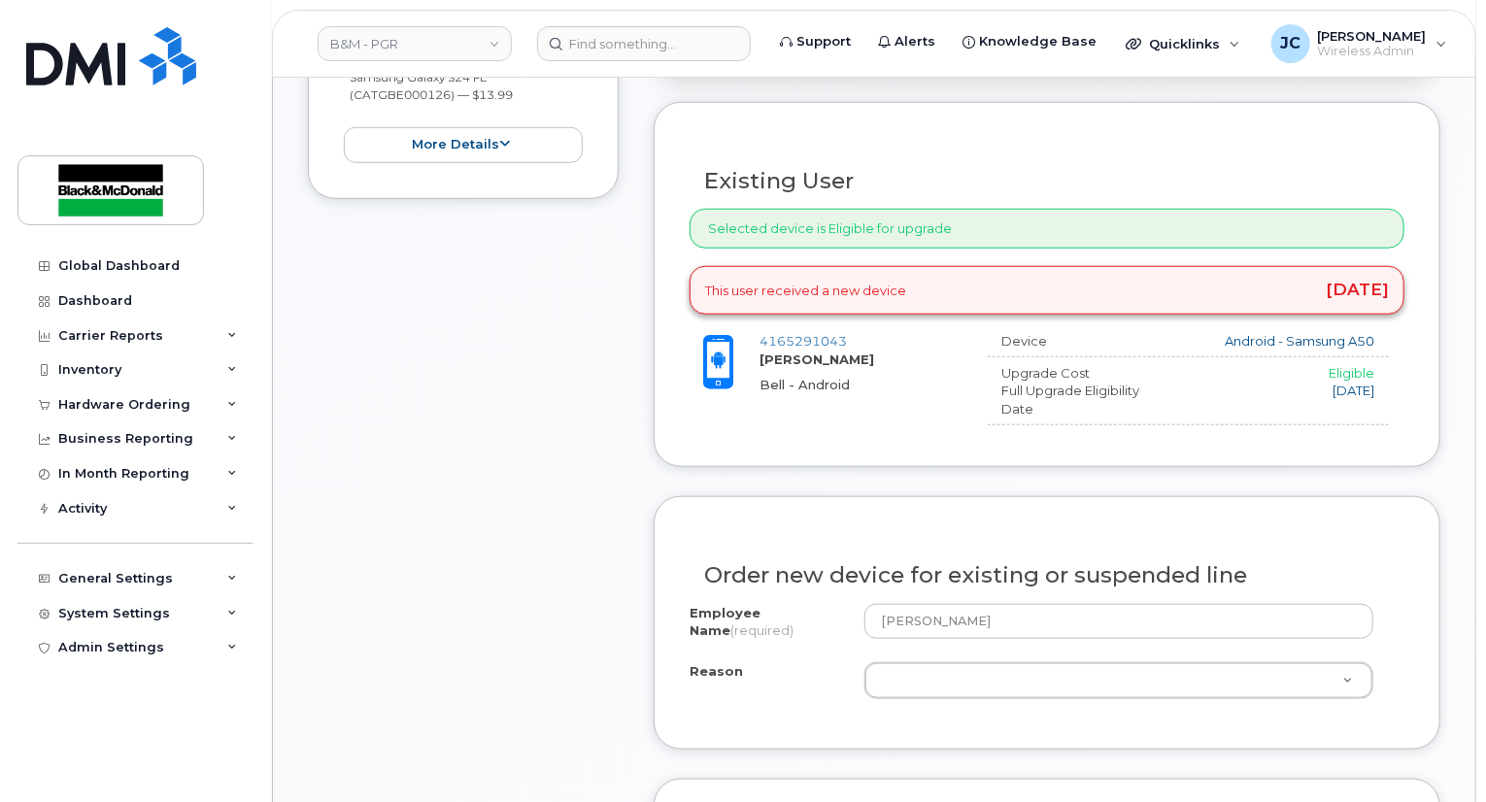
scroll to position [680, 0]
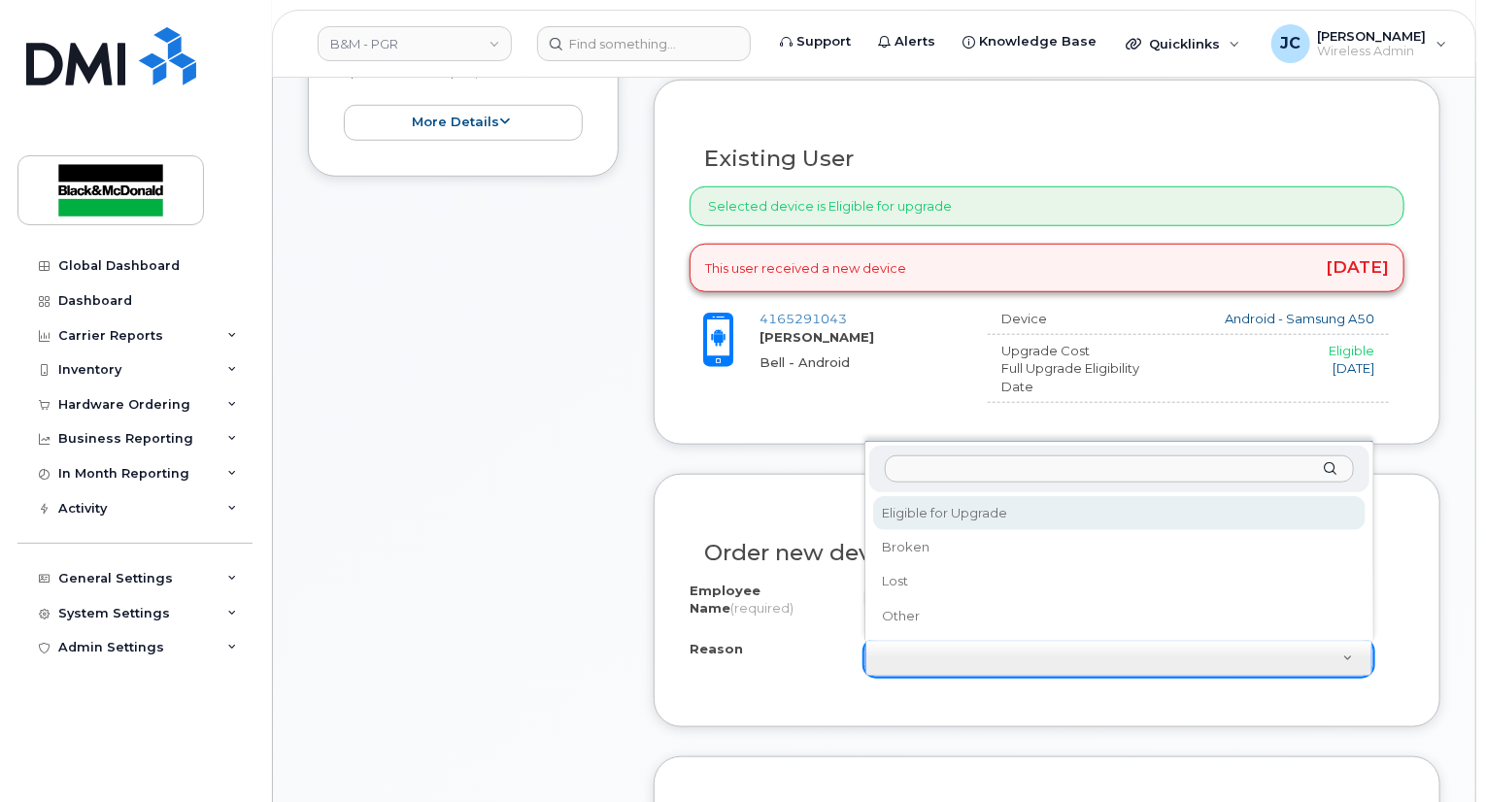
select select "eligible_for_upgrade"
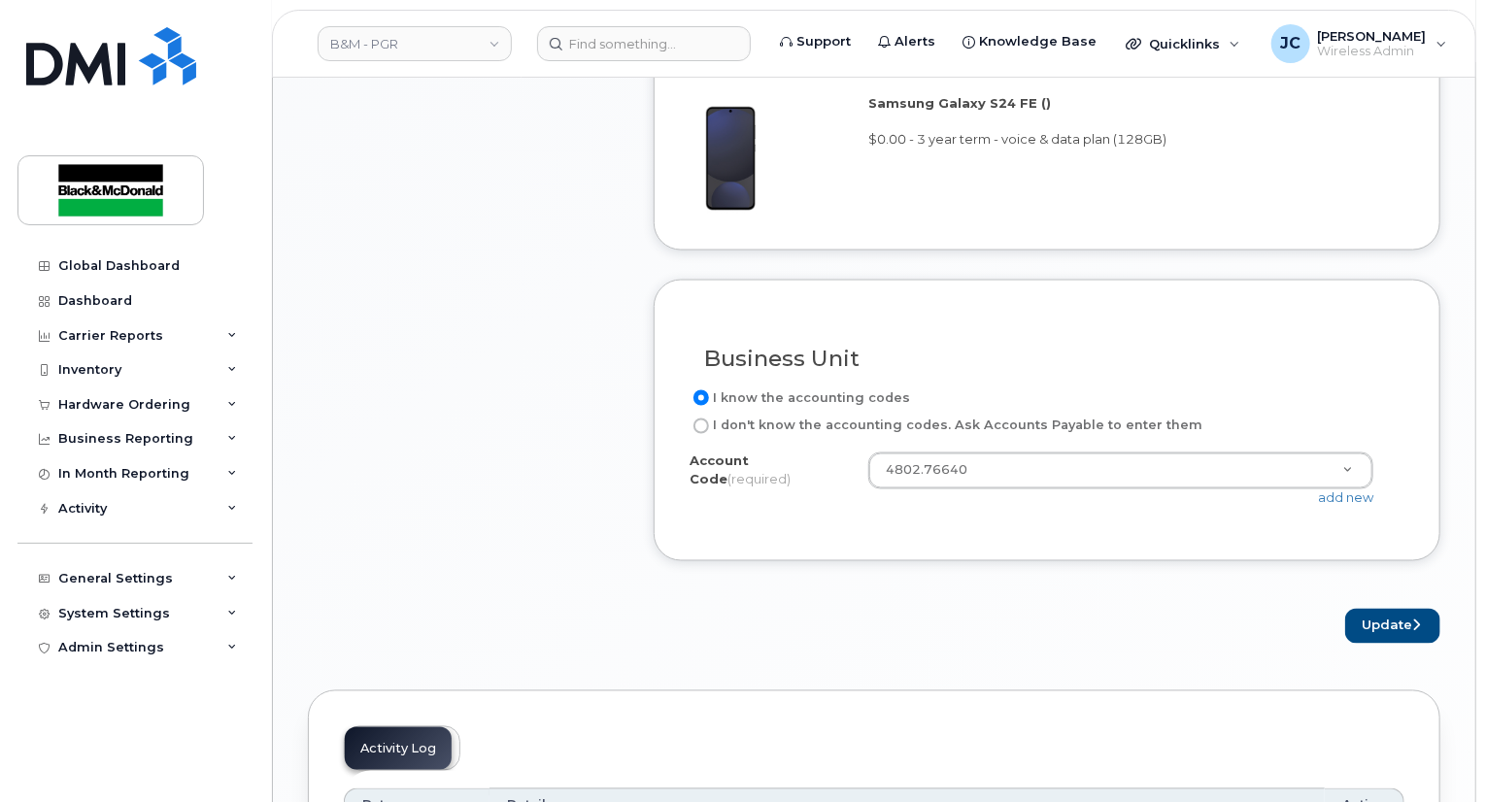
scroll to position [1554, 0]
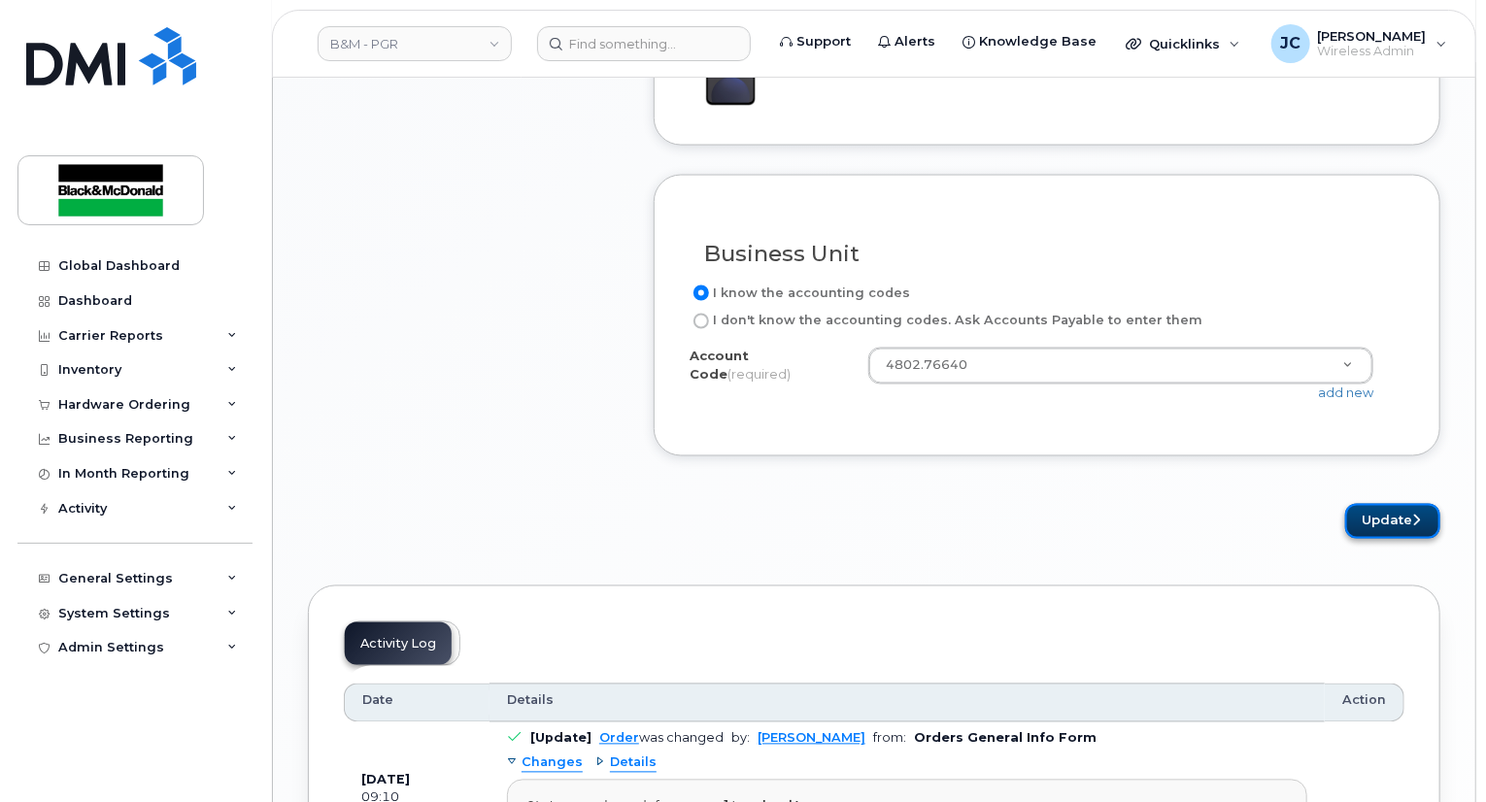
click at [1377, 513] on button "Update" at bounding box center [1392, 522] width 95 height 36
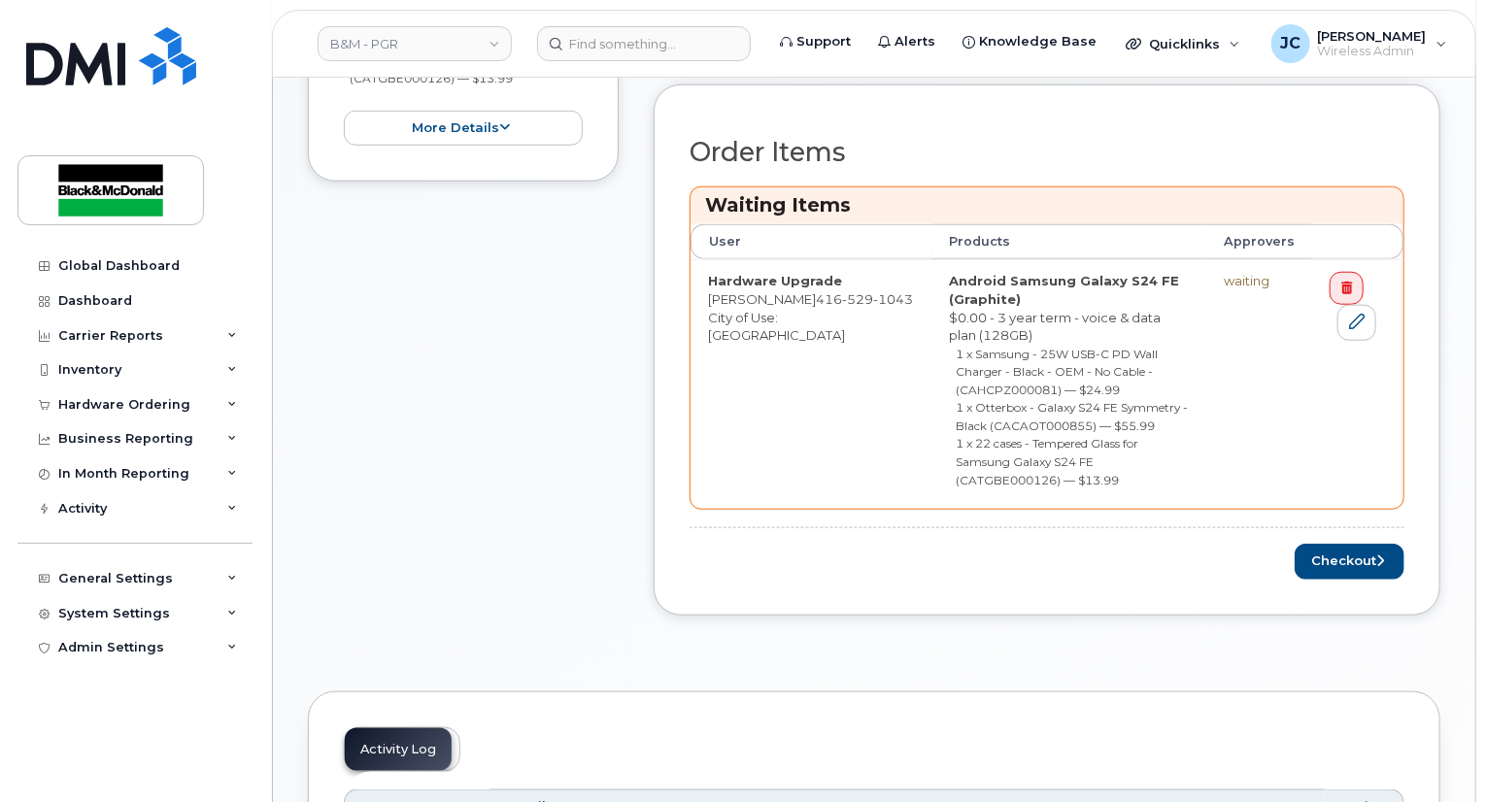
scroll to position [777, 0]
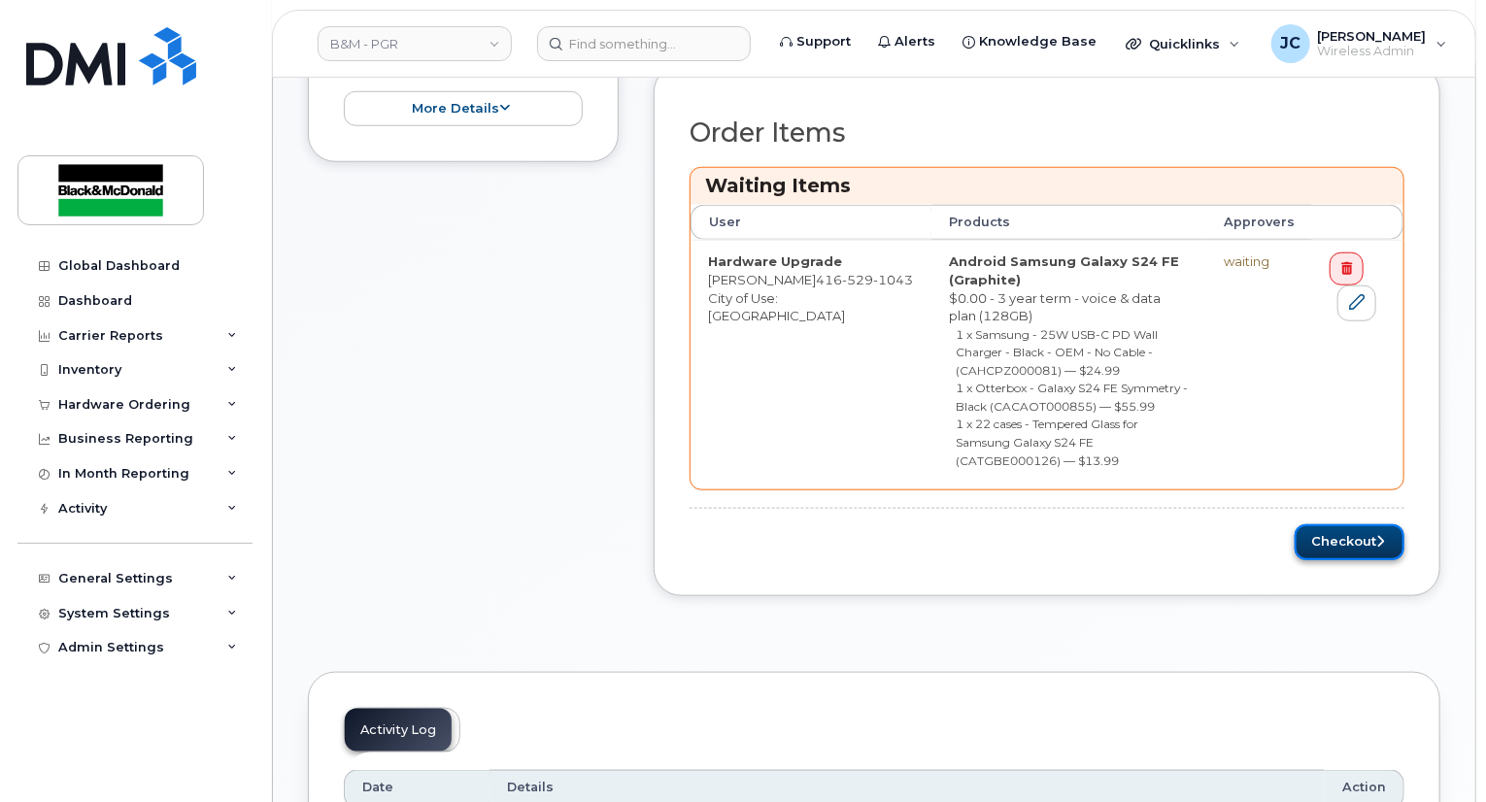
click at [1356, 525] on button "Checkout" at bounding box center [1350, 543] width 110 height 36
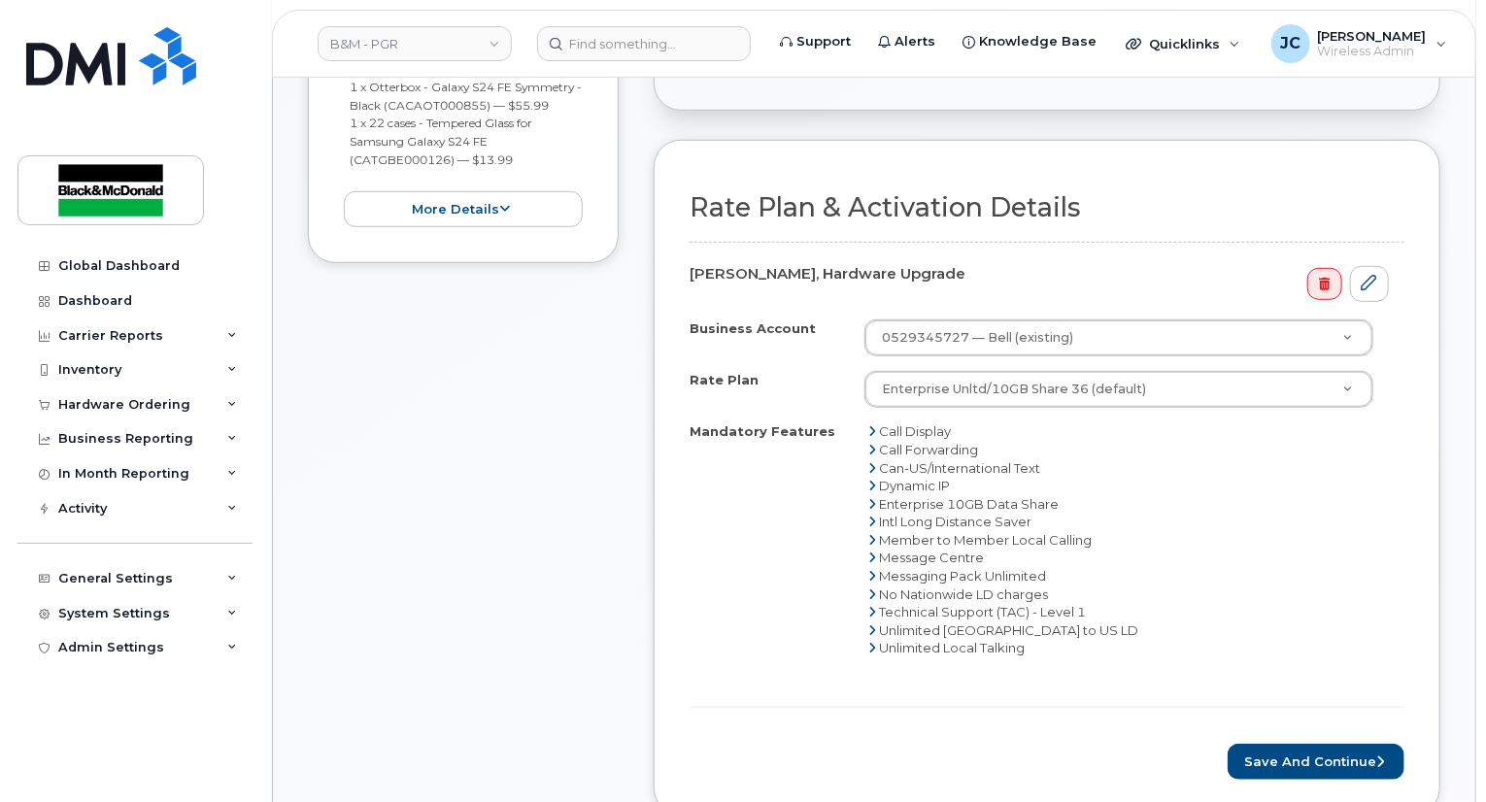
scroll to position [777, 0]
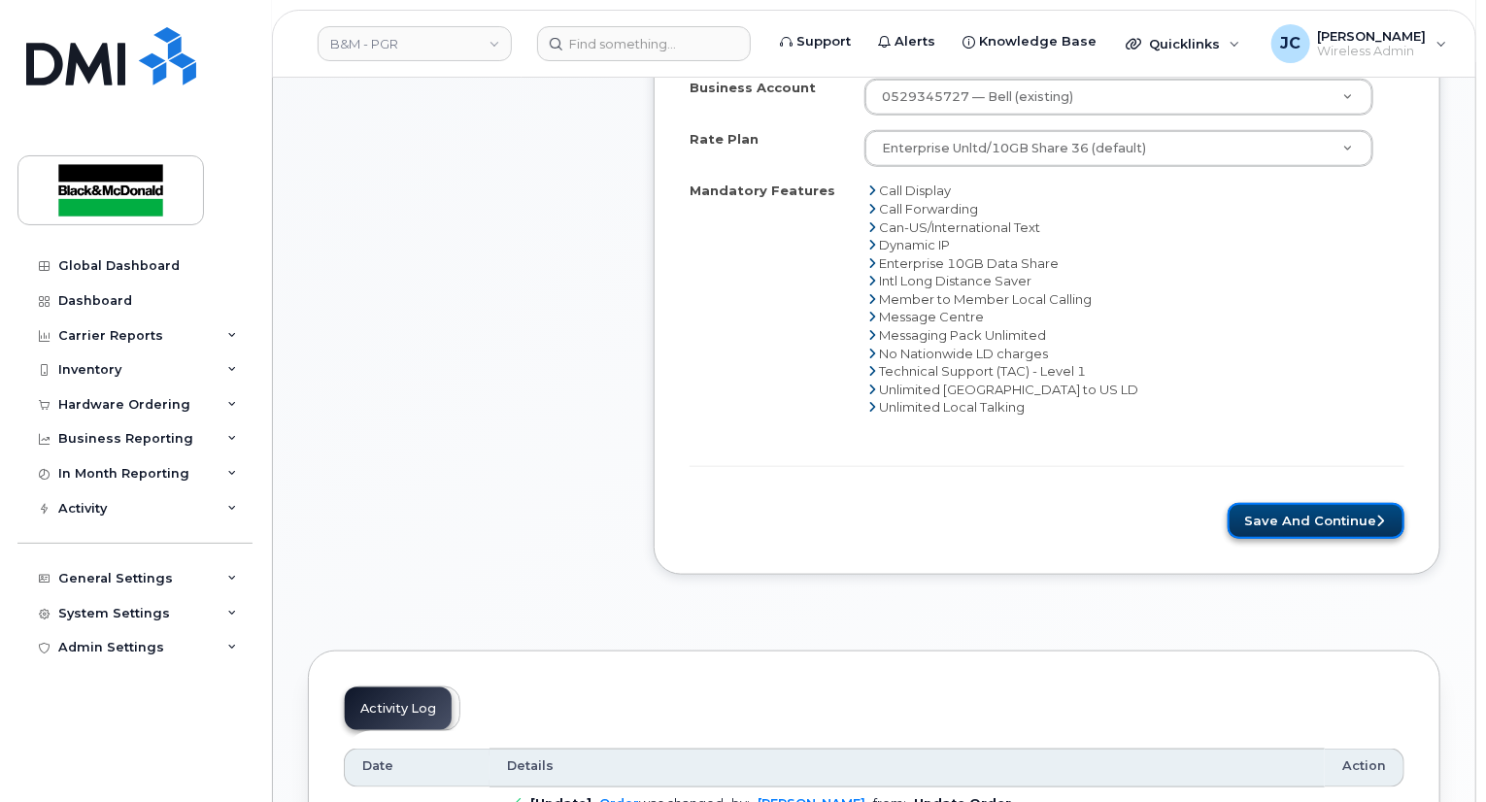
click at [1306, 522] on button "Save and Continue" at bounding box center [1316, 521] width 177 height 36
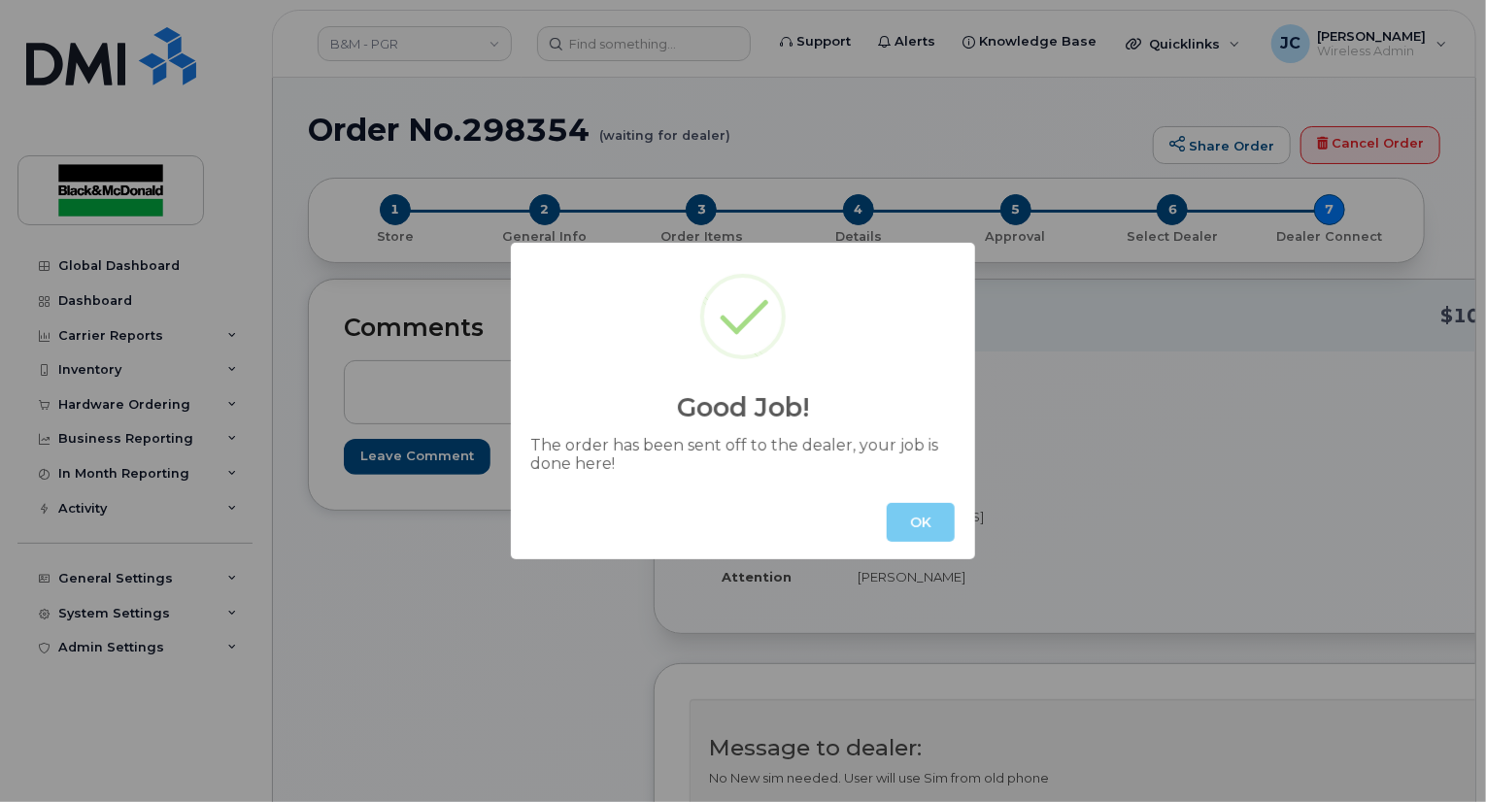
click at [924, 526] on button "OK" at bounding box center [921, 522] width 68 height 39
